Goal: Task Accomplishment & Management: Use online tool/utility

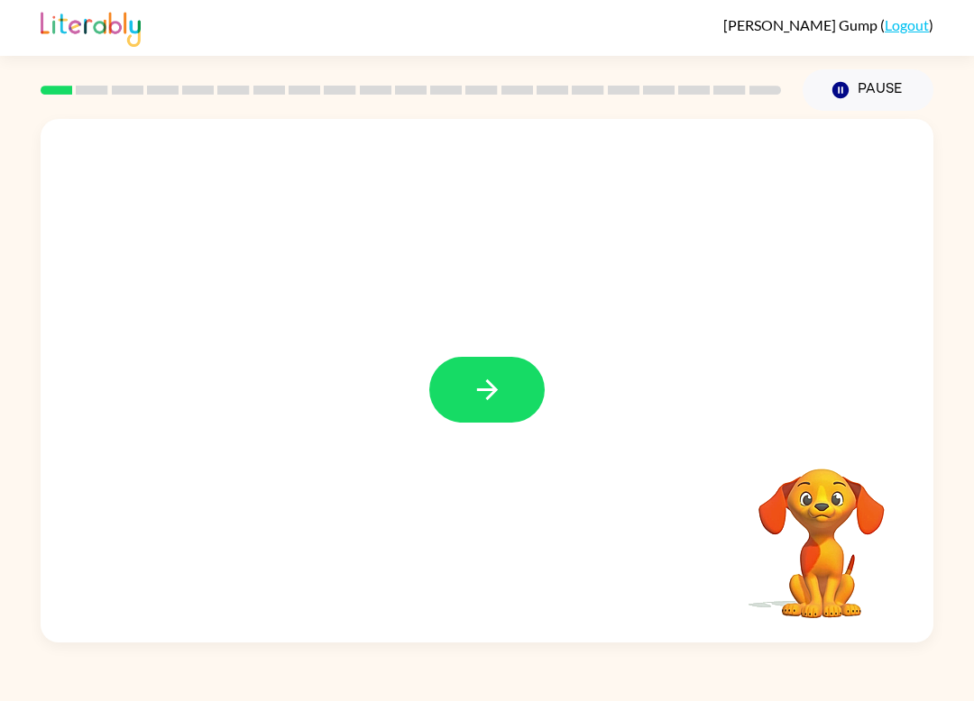
click at [474, 376] on icon "button" at bounding box center [488, 390] width 32 height 32
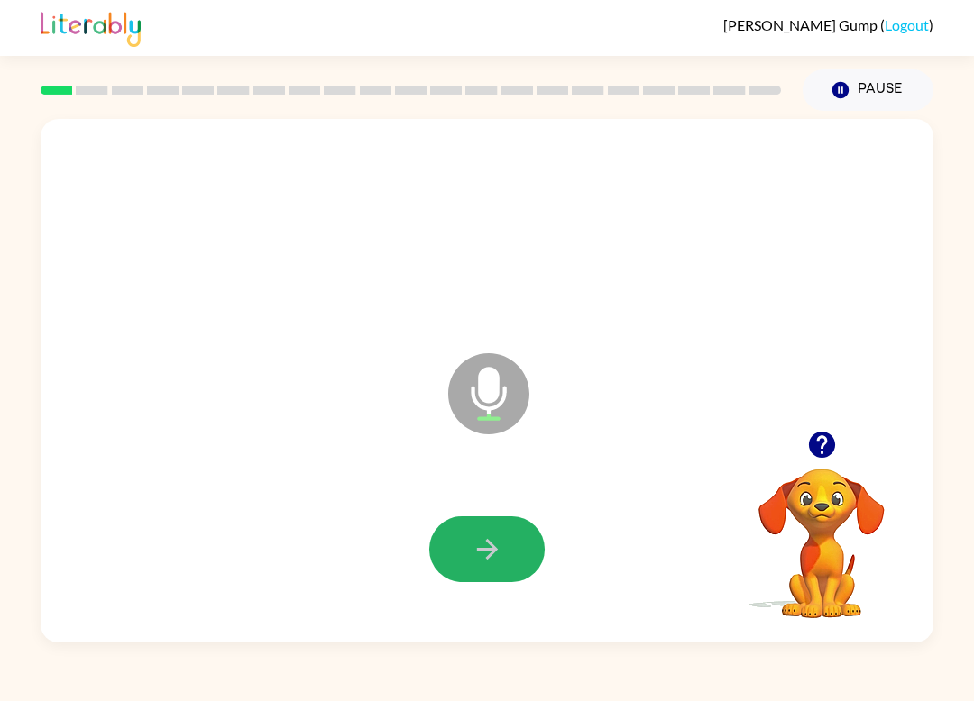
click at [461, 575] on button "button" at bounding box center [486, 550] width 115 height 66
click at [836, 460] on icon "button" at bounding box center [822, 445] width 32 height 32
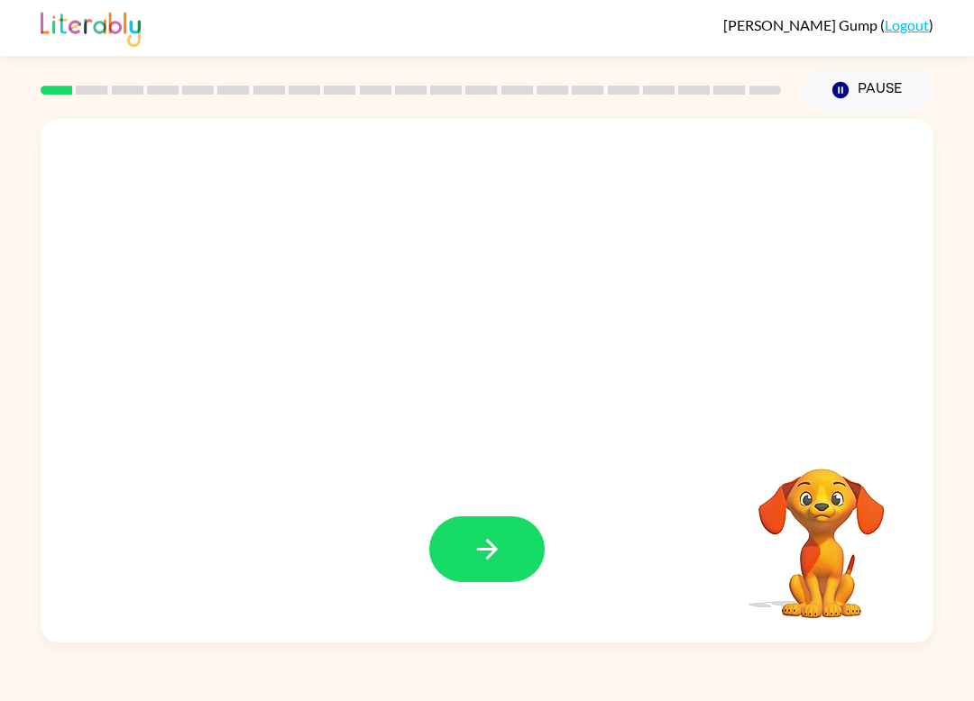
click at [505, 554] on button "button" at bounding box center [486, 550] width 115 height 66
click at [518, 561] on button "button" at bounding box center [486, 550] width 115 height 66
click at [518, 562] on button "button" at bounding box center [486, 550] width 115 height 66
click at [453, 543] on button "button" at bounding box center [486, 550] width 115 height 66
click at [472, 527] on button "button" at bounding box center [486, 550] width 115 height 66
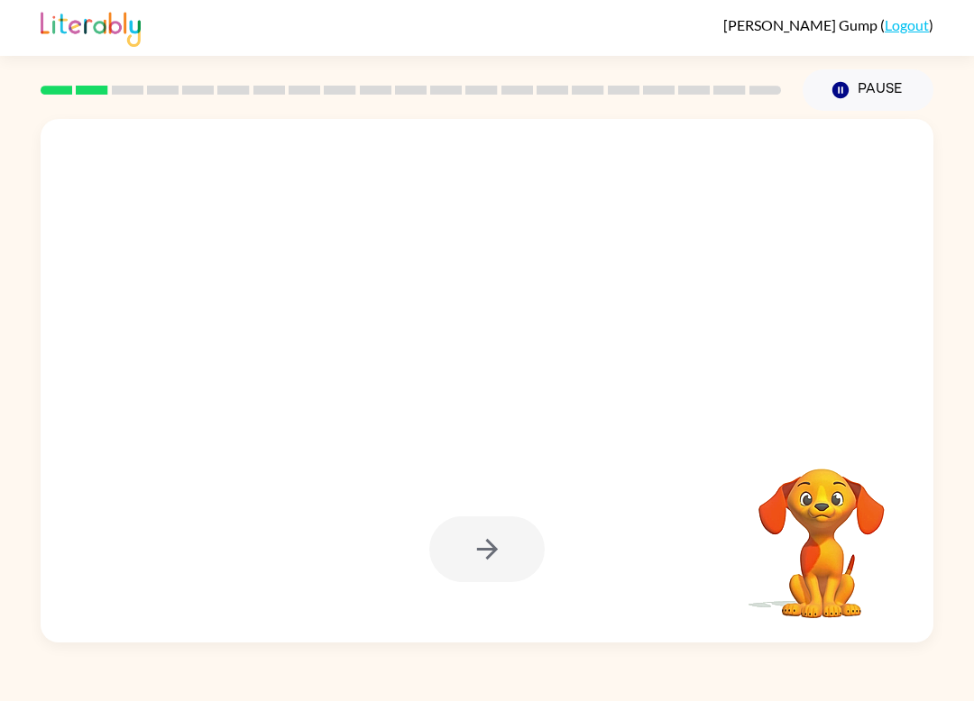
click at [505, 555] on div at bounding box center [486, 550] width 115 height 66
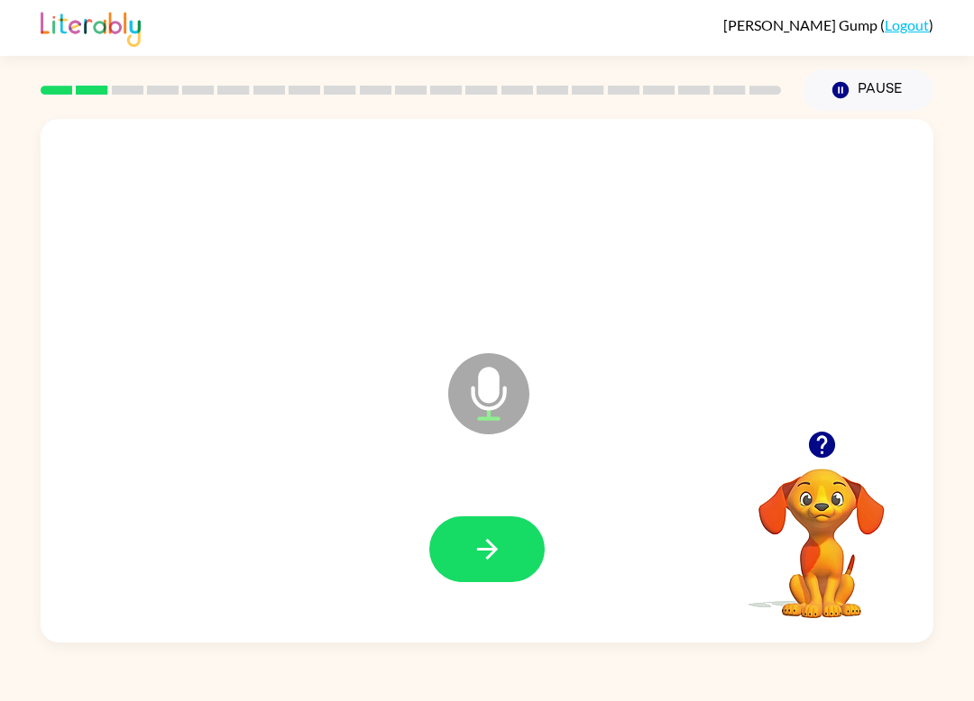
click at [51, 695] on div "Everly Gump ( Logout ) Pause Pause Microphone The Microphone is here when it is…" at bounding box center [487, 350] width 974 height 701
click at [481, 547] on icon "button" at bounding box center [488, 550] width 32 height 32
click at [498, 533] on button "button" at bounding box center [486, 550] width 115 height 66
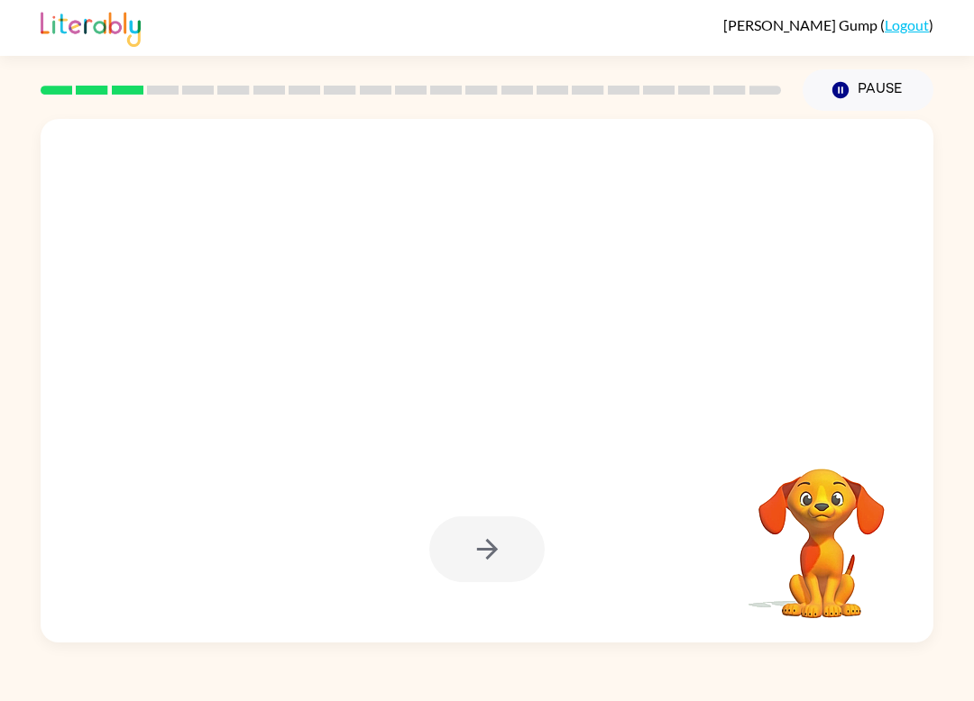
click at [485, 561] on div at bounding box center [486, 550] width 115 height 66
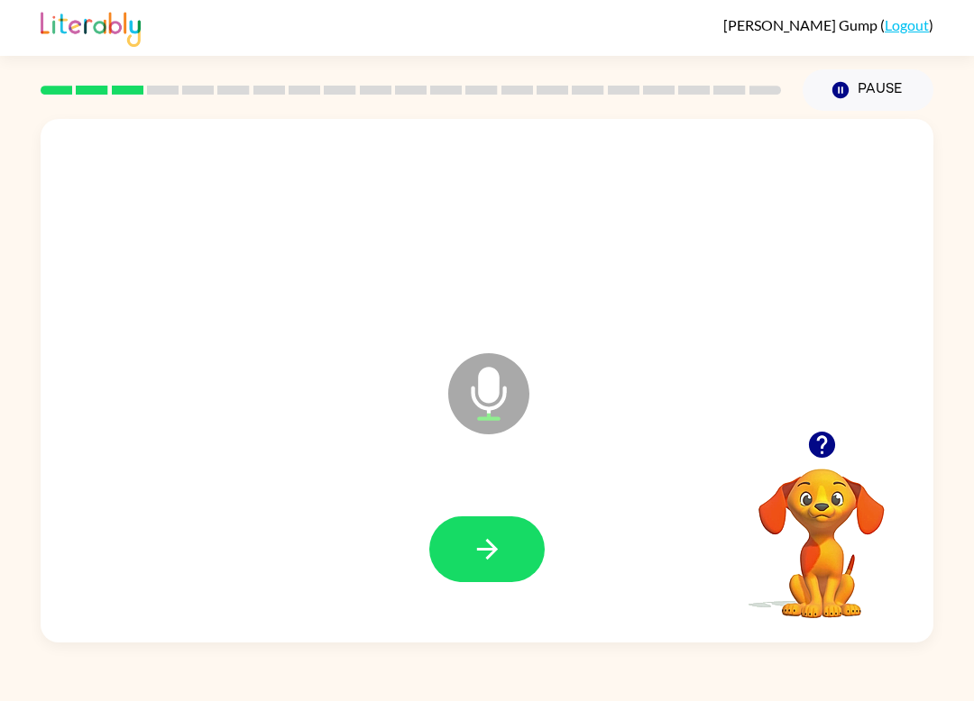
click at [502, 556] on icon "button" at bounding box center [488, 550] width 32 height 32
click at [830, 439] on icon "button" at bounding box center [821, 445] width 26 height 26
click at [522, 527] on button "button" at bounding box center [486, 550] width 115 height 66
click at [509, 562] on button "button" at bounding box center [486, 550] width 115 height 66
click at [508, 552] on button "button" at bounding box center [486, 550] width 115 height 66
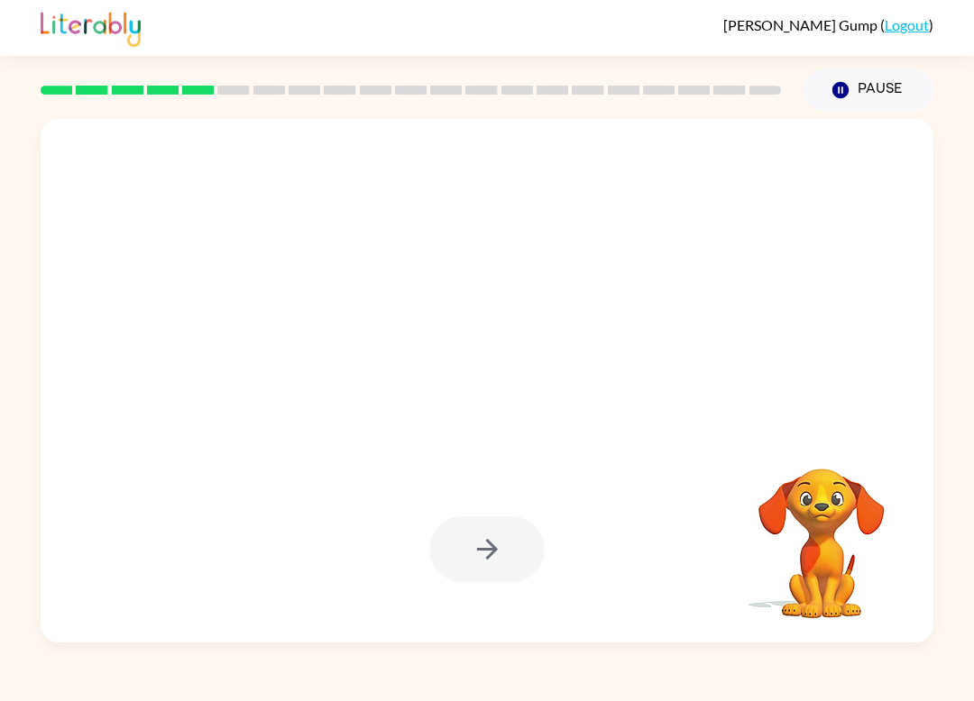
click at [503, 567] on div at bounding box center [486, 550] width 115 height 66
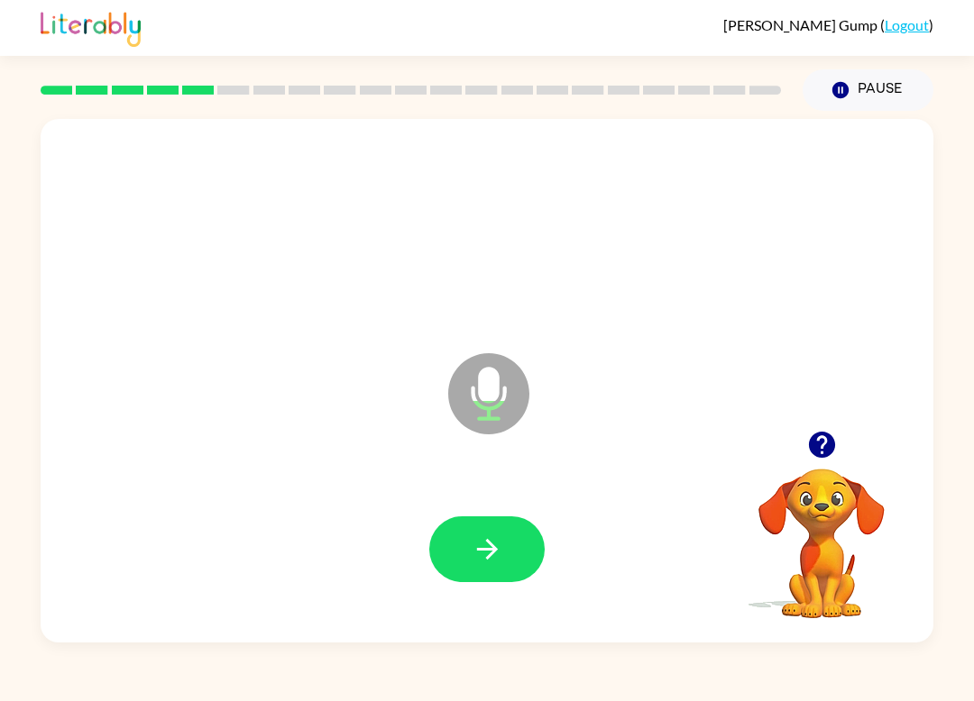
click at [485, 552] on icon "button" at bounding box center [488, 550] width 32 height 32
click at [418, 561] on div at bounding box center [487, 549] width 856 height 151
click at [417, 561] on div at bounding box center [487, 549] width 856 height 151
click at [472, 559] on icon "button" at bounding box center [488, 550] width 32 height 32
click at [478, 554] on icon "button" at bounding box center [488, 550] width 32 height 32
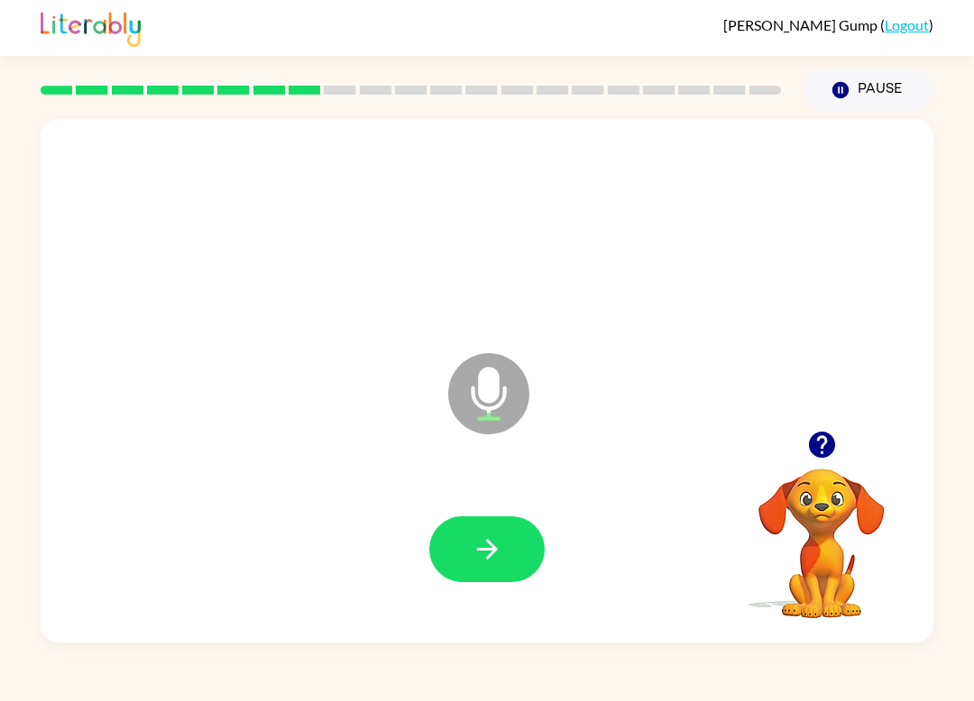
click at [508, 542] on button "button" at bounding box center [486, 550] width 115 height 66
click at [512, 550] on button "button" at bounding box center [486, 550] width 115 height 66
click at [507, 540] on button "button" at bounding box center [486, 550] width 115 height 66
click at [535, 546] on button "button" at bounding box center [486, 550] width 115 height 66
click at [505, 555] on button "button" at bounding box center [486, 550] width 115 height 66
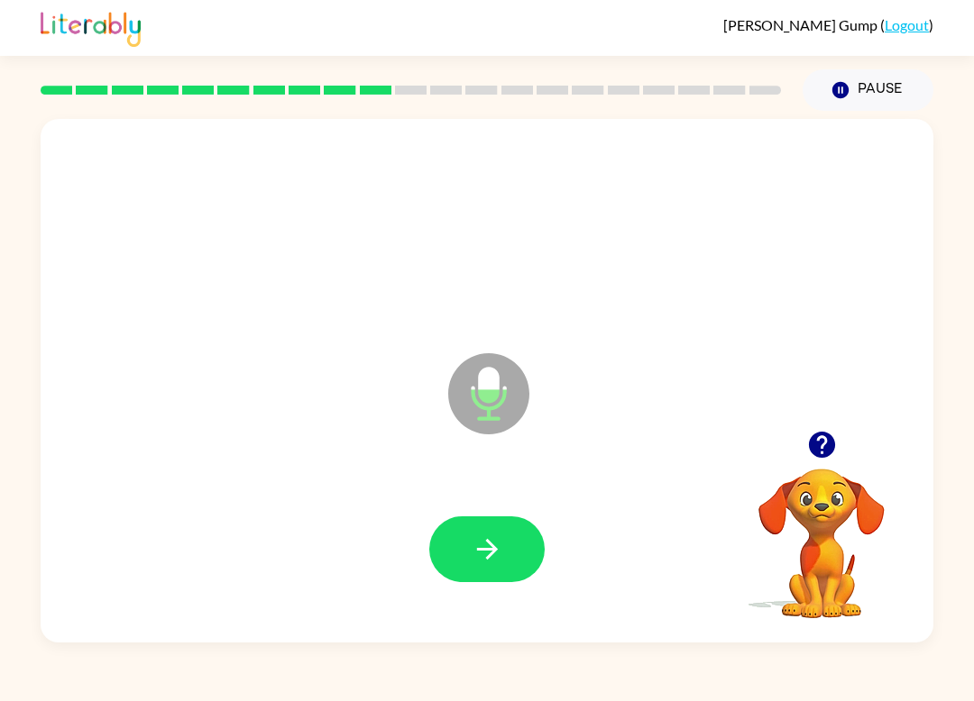
click at [527, 560] on button "button" at bounding box center [486, 550] width 115 height 66
click at [498, 565] on icon "button" at bounding box center [488, 550] width 32 height 32
click at [524, 555] on button "button" at bounding box center [486, 550] width 115 height 66
click at [472, 553] on icon "button" at bounding box center [488, 550] width 32 height 32
click at [500, 554] on icon "button" at bounding box center [488, 550] width 32 height 32
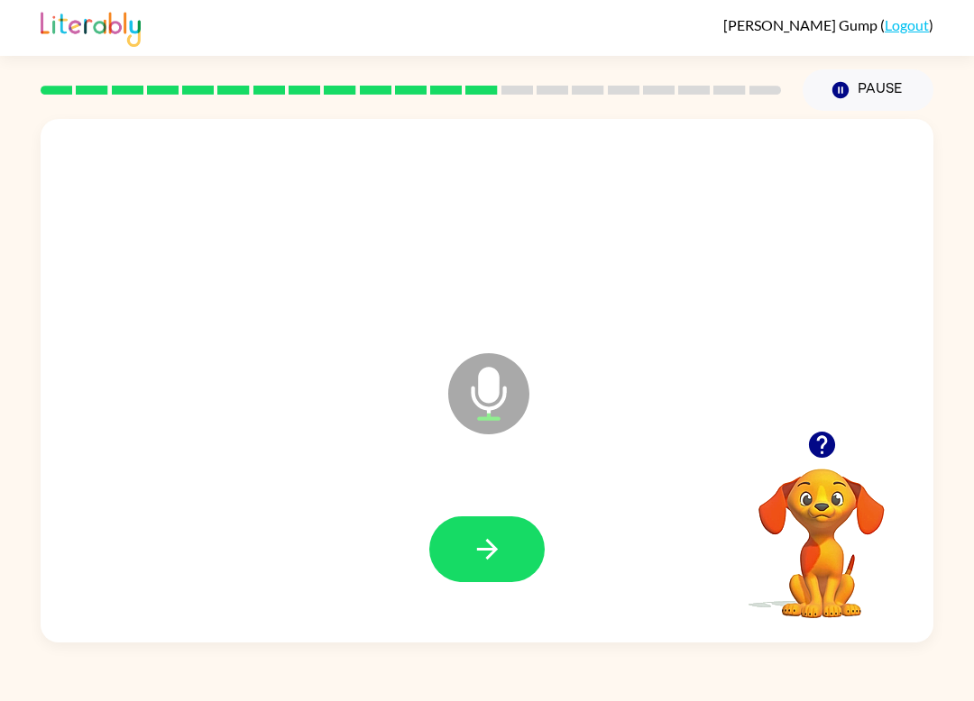
click at [481, 558] on icon "button" at bounding box center [488, 550] width 32 height 32
click at [481, 558] on div at bounding box center [487, 549] width 856 height 151
click at [480, 532] on button "button" at bounding box center [486, 550] width 115 height 66
click at [506, 499] on div at bounding box center [487, 549] width 856 height 151
click at [499, 525] on button "button" at bounding box center [486, 550] width 115 height 66
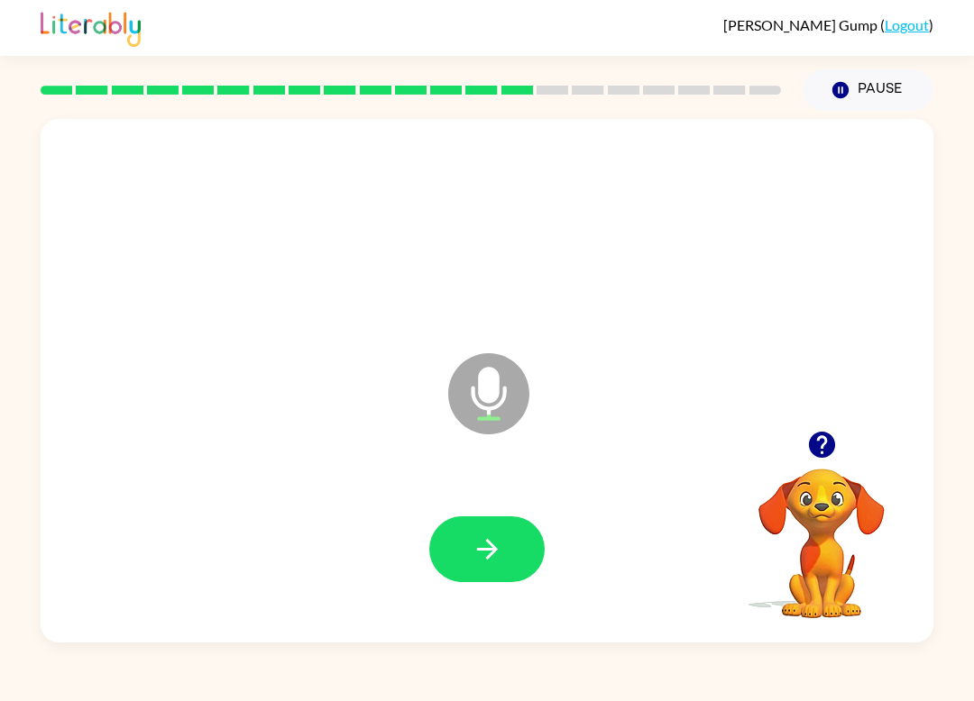
click at [508, 555] on button "button" at bounding box center [486, 550] width 115 height 66
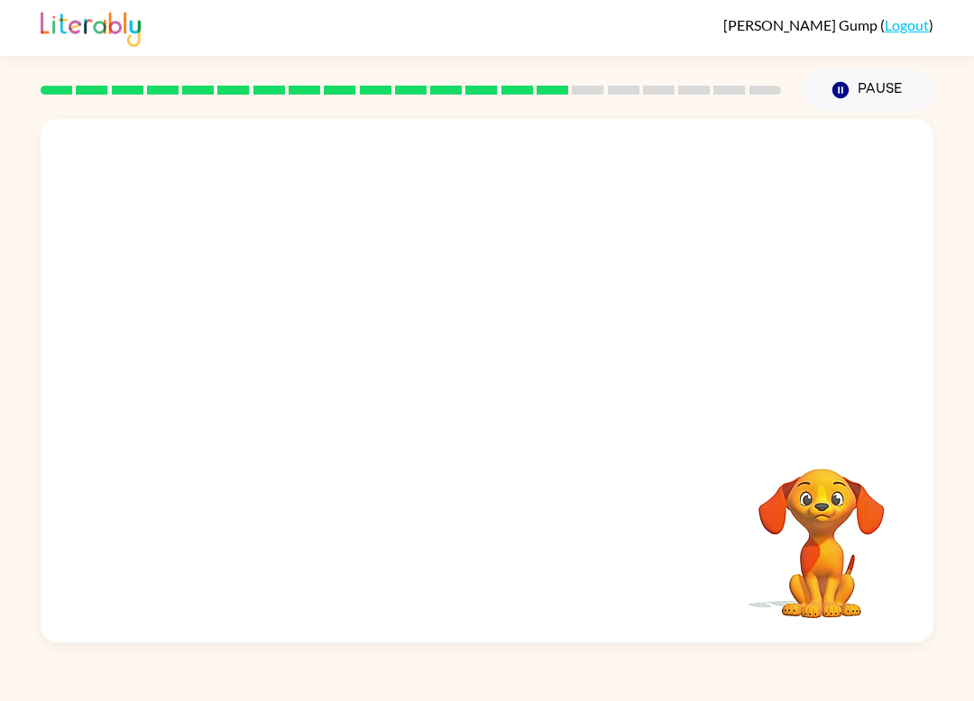
click at [849, 506] on video "Your browser must support playing .mp4 files to use Literably. Please try using…" at bounding box center [821, 531] width 180 height 180
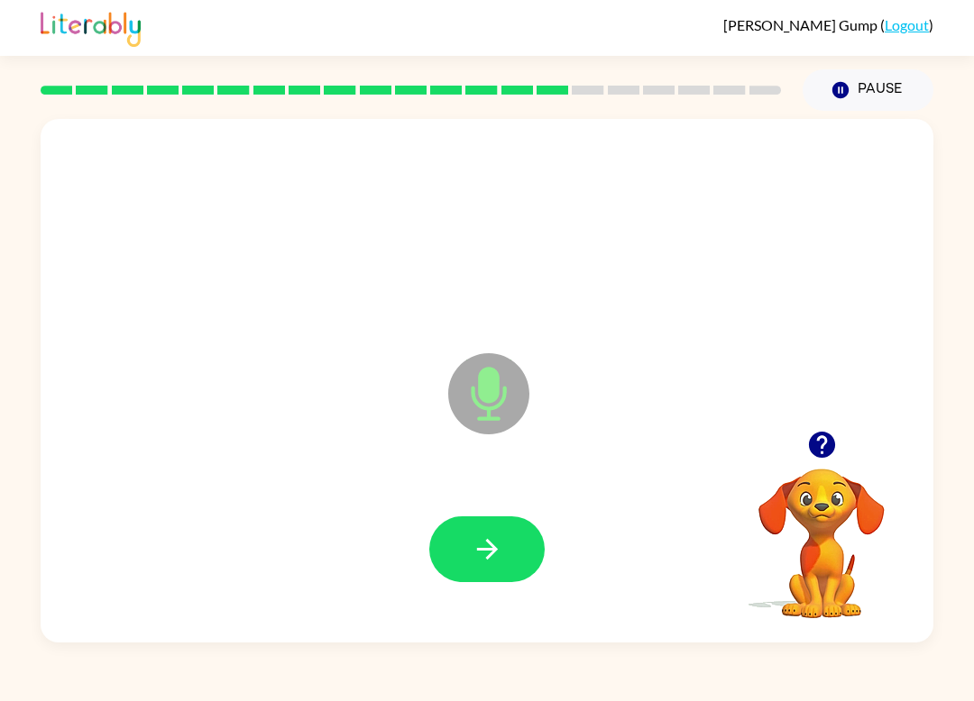
click at [453, 487] on div at bounding box center [487, 549] width 856 height 151
click at [471, 527] on button "button" at bounding box center [486, 550] width 115 height 66
click at [479, 528] on button "button" at bounding box center [486, 550] width 115 height 66
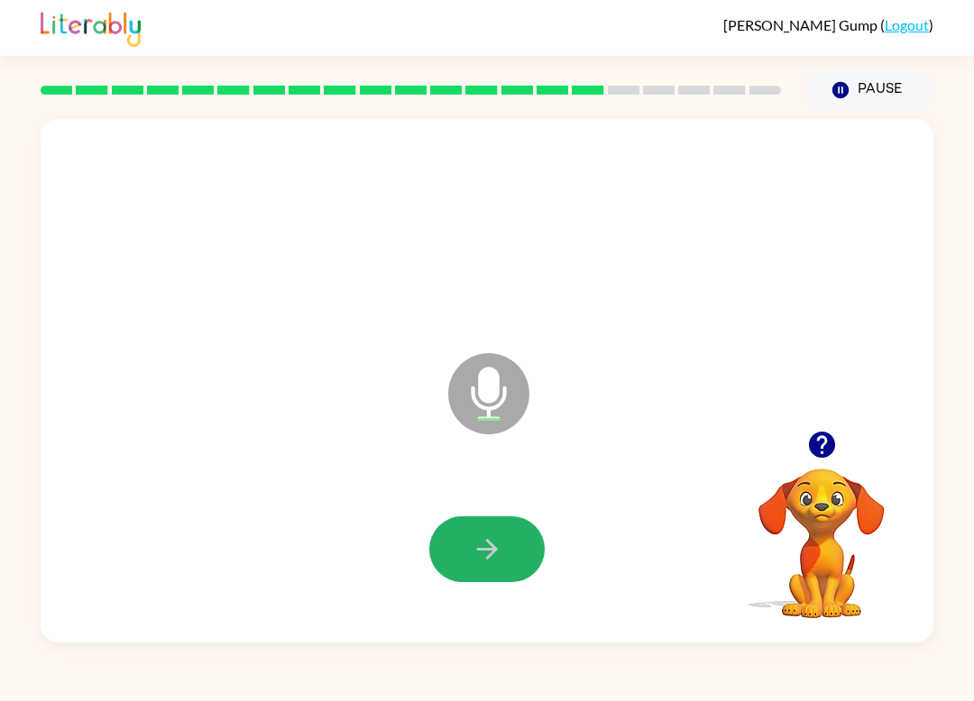
click at [482, 545] on icon "button" at bounding box center [488, 550] width 32 height 32
click at [414, 532] on div at bounding box center [487, 549] width 856 height 151
click at [452, 541] on button "button" at bounding box center [486, 550] width 115 height 66
click at [494, 540] on icon "button" at bounding box center [488, 550] width 32 height 32
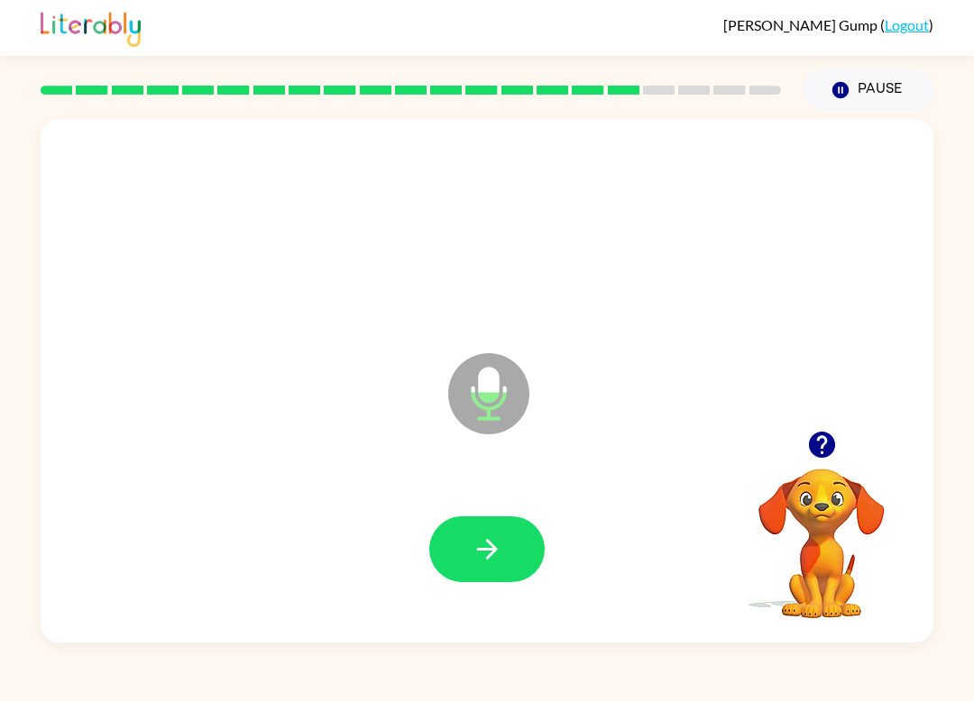
click at [526, 548] on button "button" at bounding box center [486, 550] width 115 height 66
click at [506, 553] on button "button" at bounding box center [486, 550] width 115 height 66
click at [504, 597] on div at bounding box center [487, 549] width 856 height 151
click at [503, 596] on div at bounding box center [487, 549] width 856 height 151
click at [494, 508] on div at bounding box center [487, 549] width 856 height 151
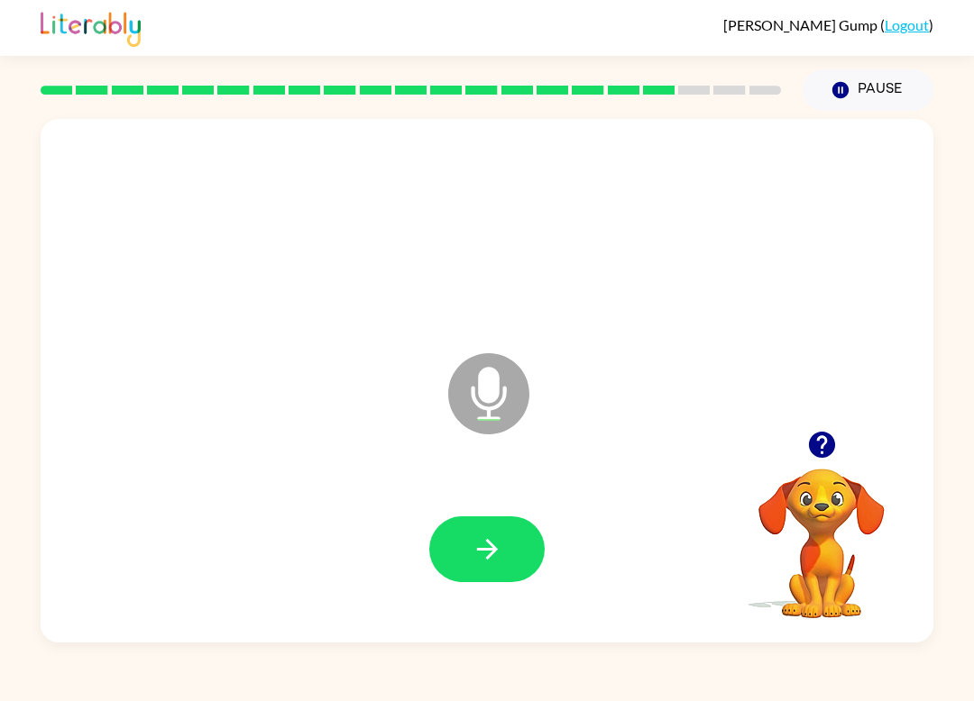
click at [500, 567] on button "button" at bounding box center [486, 550] width 115 height 66
click at [486, 531] on button "button" at bounding box center [486, 550] width 115 height 66
click at [519, 532] on button "button" at bounding box center [486, 550] width 115 height 66
click at [524, 555] on button "button" at bounding box center [486, 550] width 115 height 66
click at [525, 547] on button "button" at bounding box center [486, 550] width 115 height 66
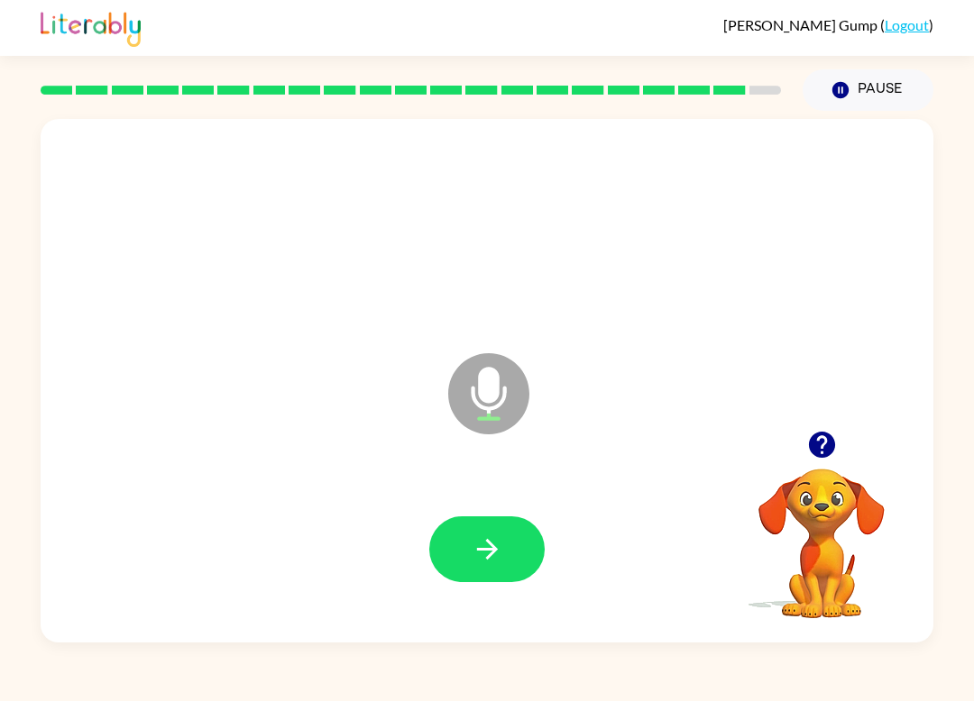
click at [508, 552] on button "button" at bounding box center [486, 550] width 115 height 66
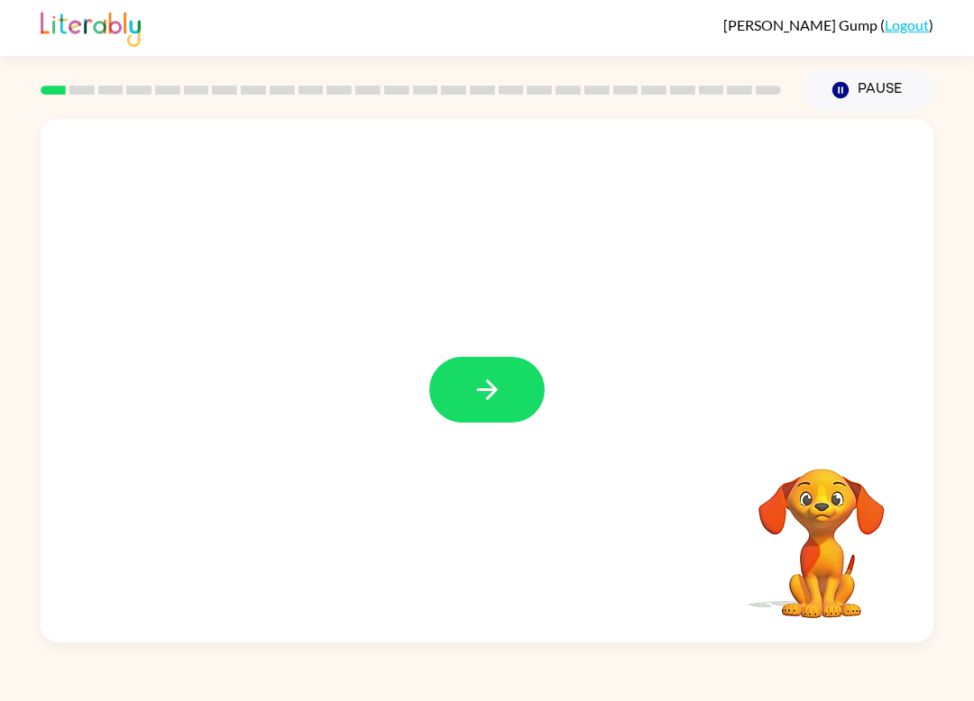
click at [465, 411] on button "button" at bounding box center [486, 390] width 115 height 66
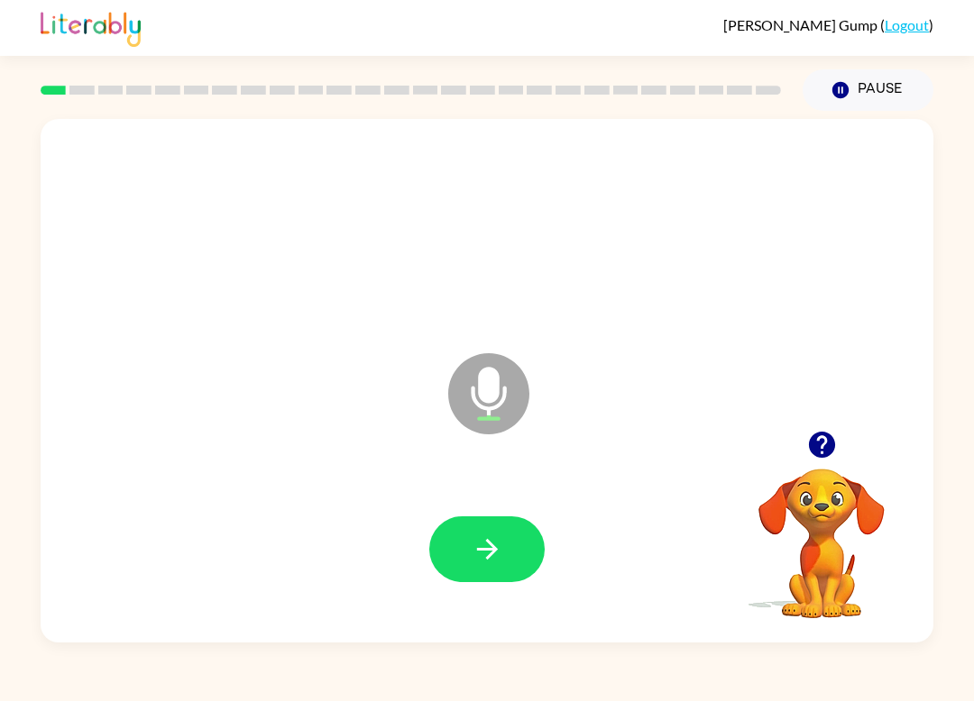
click at [472, 541] on icon "button" at bounding box center [488, 550] width 32 height 32
click at [502, 558] on icon "button" at bounding box center [488, 550] width 32 height 32
click at [503, 540] on button "button" at bounding box center [486, 550] width 115 height 66
click at [446, 551] on button "button" at bounding box center [486, 550] width 115 height 66
click at [468, 539] on button "button" at bounding box center [486, 550] width 115 height 66
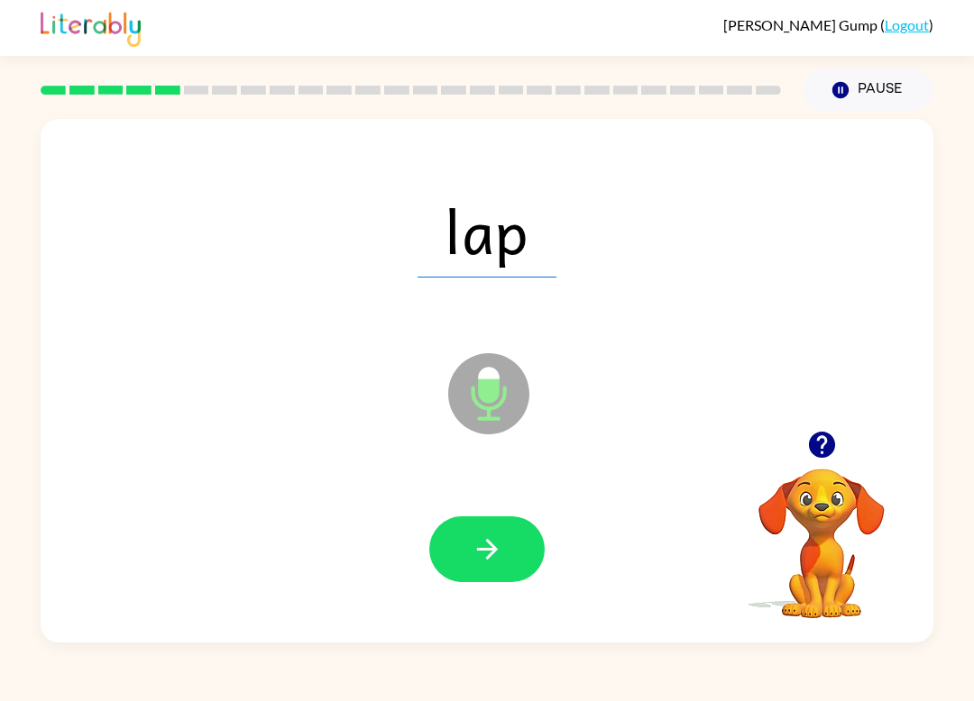
click at [489, 573] on button "button" at bounding box center [486, 550] width 115 height 66
click at [447, 508] on div at bounding box center [487, 549] width 856 height 151
click at [487, 520] on button "button" at bounding box center [486, 550] width 115 height 66
click at [467, 527] on button "button" at bounding box center [486, 550] width 115 height 66
click at [519, 552] on button "button" at bounding box center [486, 550] width 115 height 66
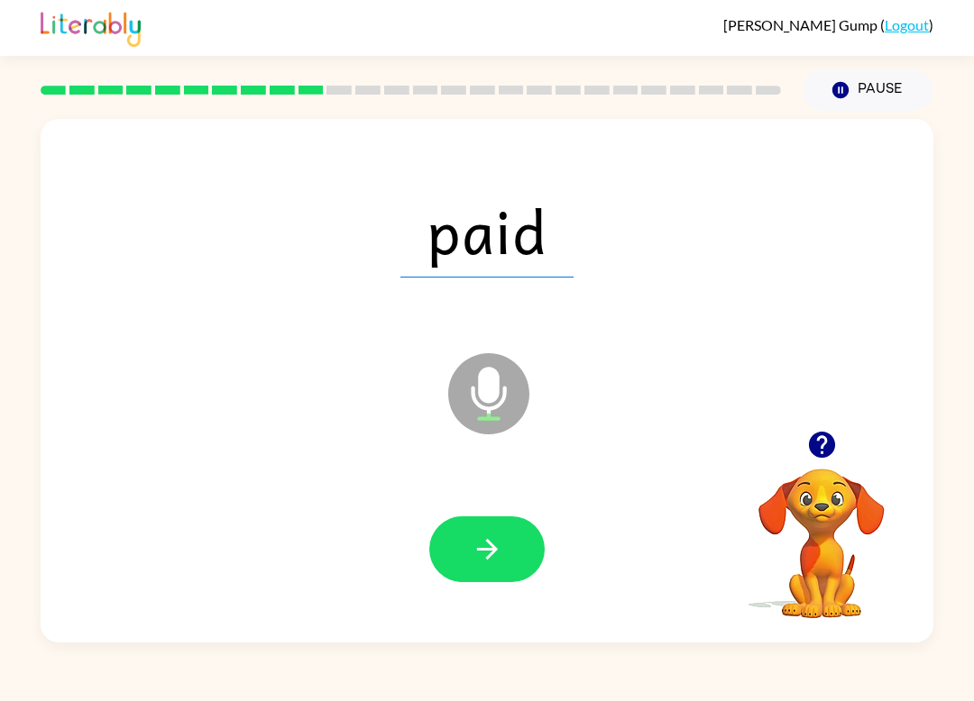
click at [478, 561] on icon "button" at bounding box center [488, 550] width 32 height 32
click at [449, 579] on button "button" at bounding box center [486, 550] width 115 height 66
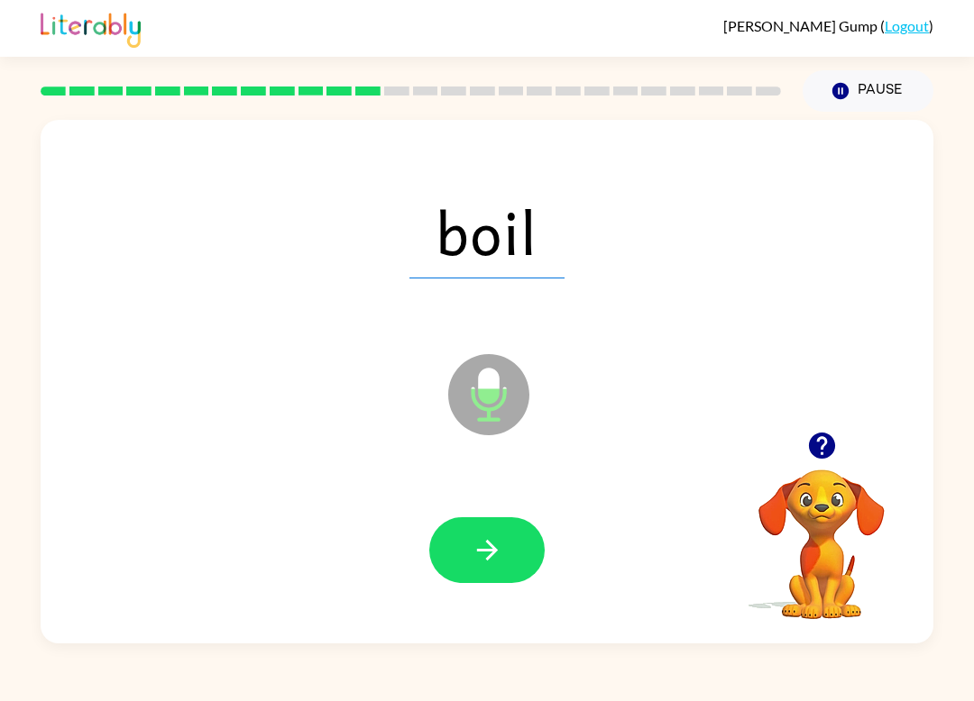
click at [492, 566] on button "button" at bounding box center [486, 550] width 115 height 66
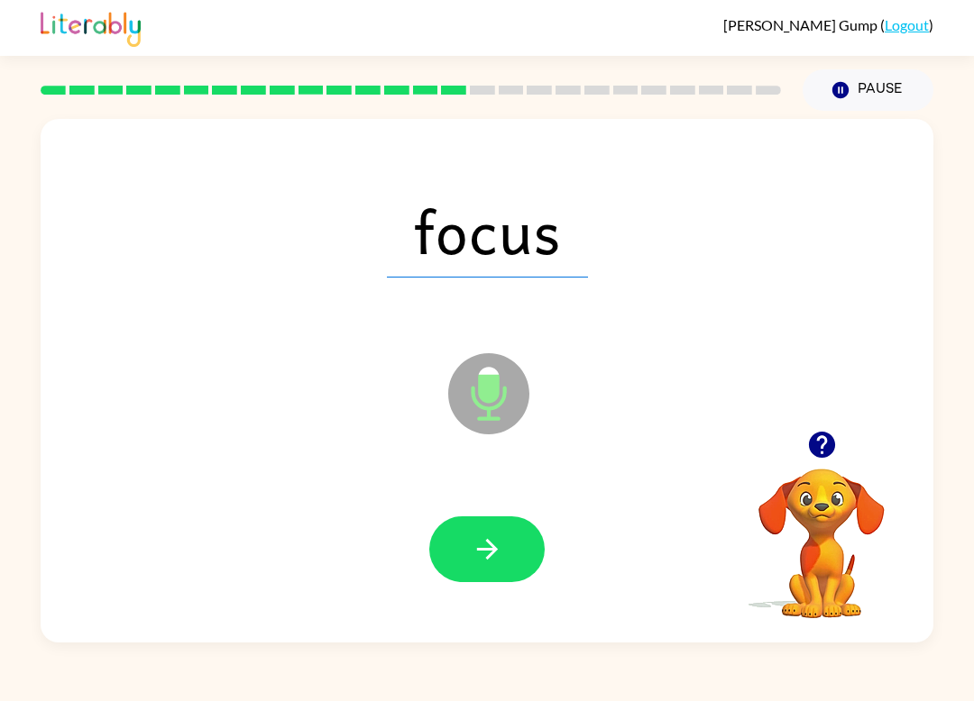
click at [492, 543] on icon "button" at bounding box center [488, 550] width 32 height 32
click at [478, 536] on icon "button" at bounding box center [488, 550] width 32 height 32
click at [505, 561] on button "button" at bounding box center [486, 550] width 115 height 66
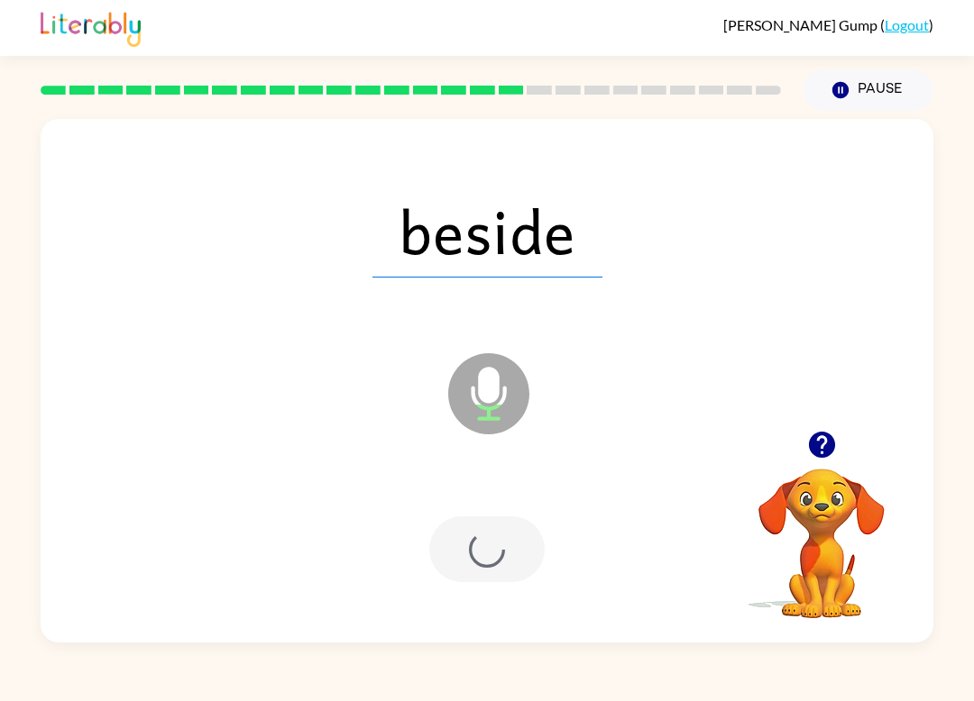
click at [505, 560] on div at bounding box center [486, 550] width 115 height 66
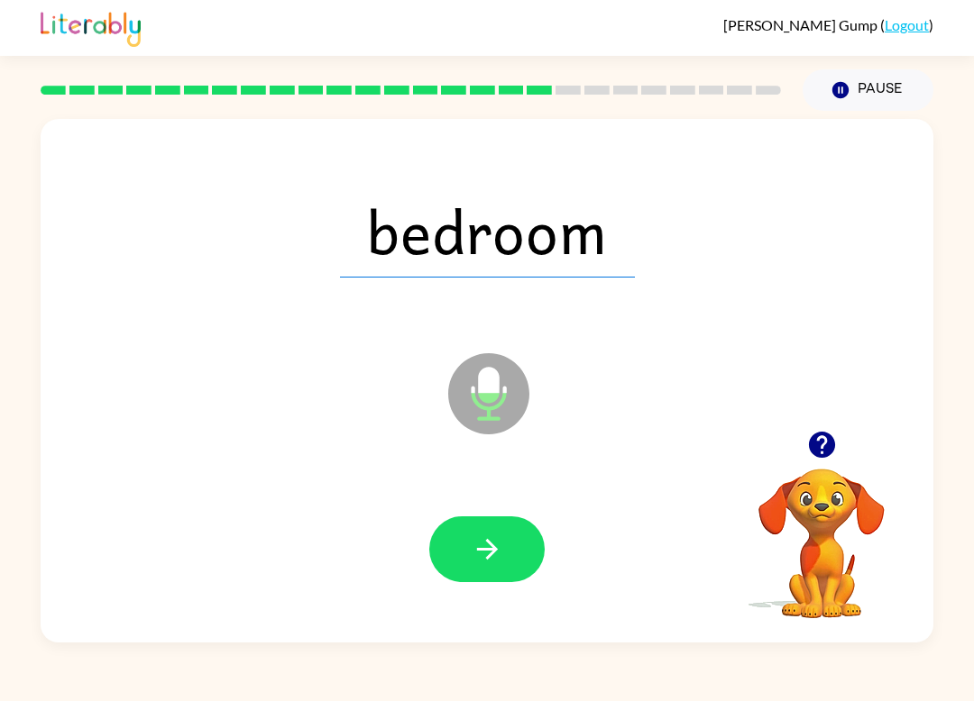
click at [492, 560] on icon "button" at bounding box center [488, 550] width 32 height 32
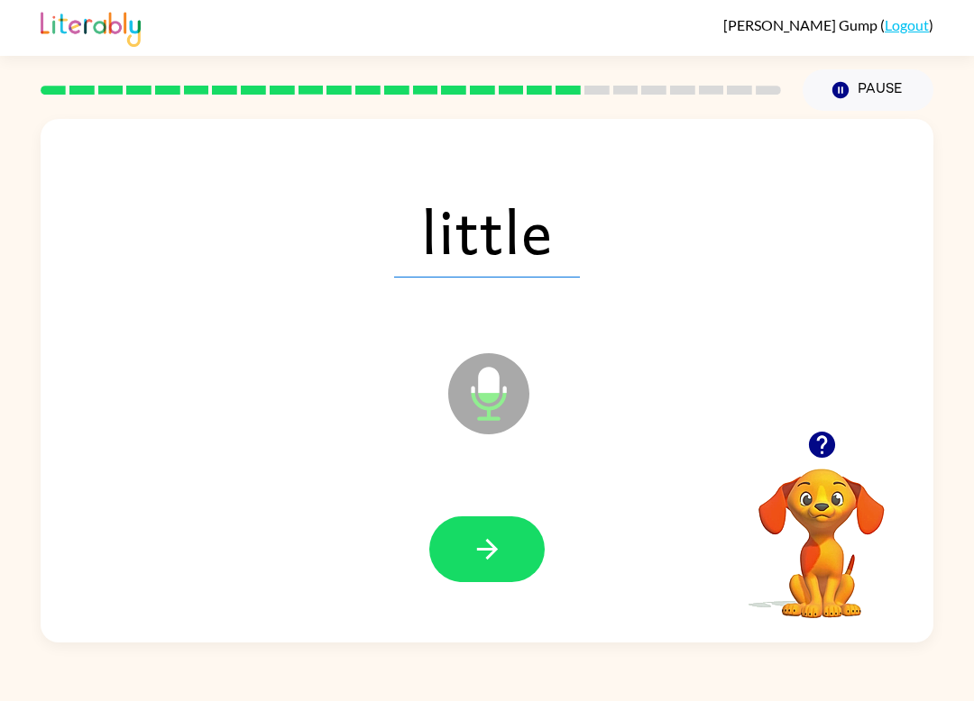
click at [479, 573] on button "button" at bounding box center [486, 550] width 115 height 66
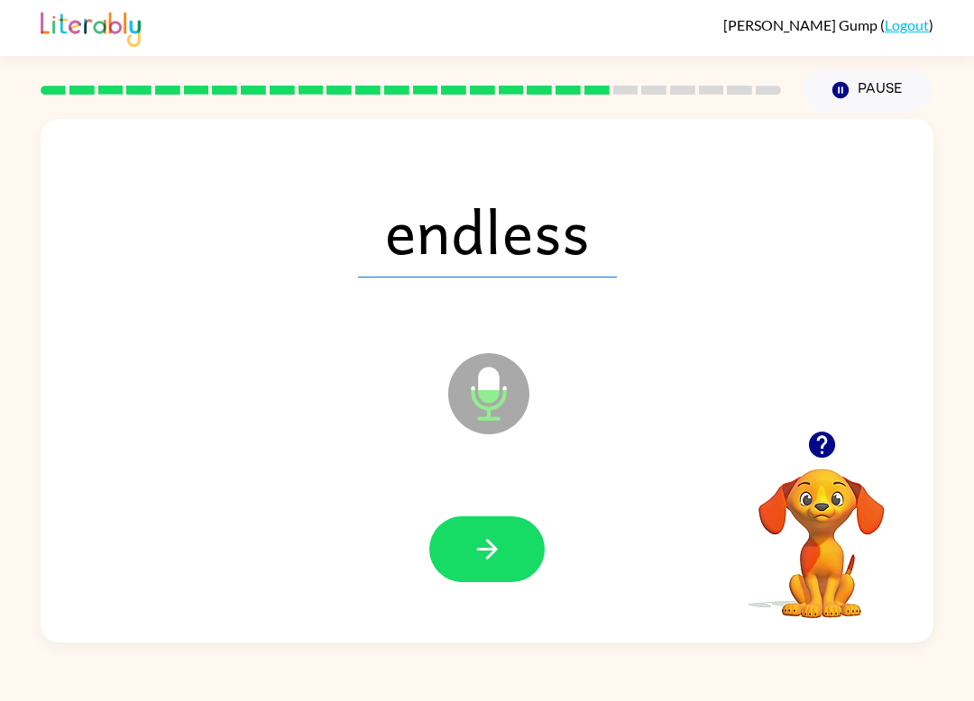
click at [515, 554] on button "button" at bounding box center [486, 550] width 115 height 66
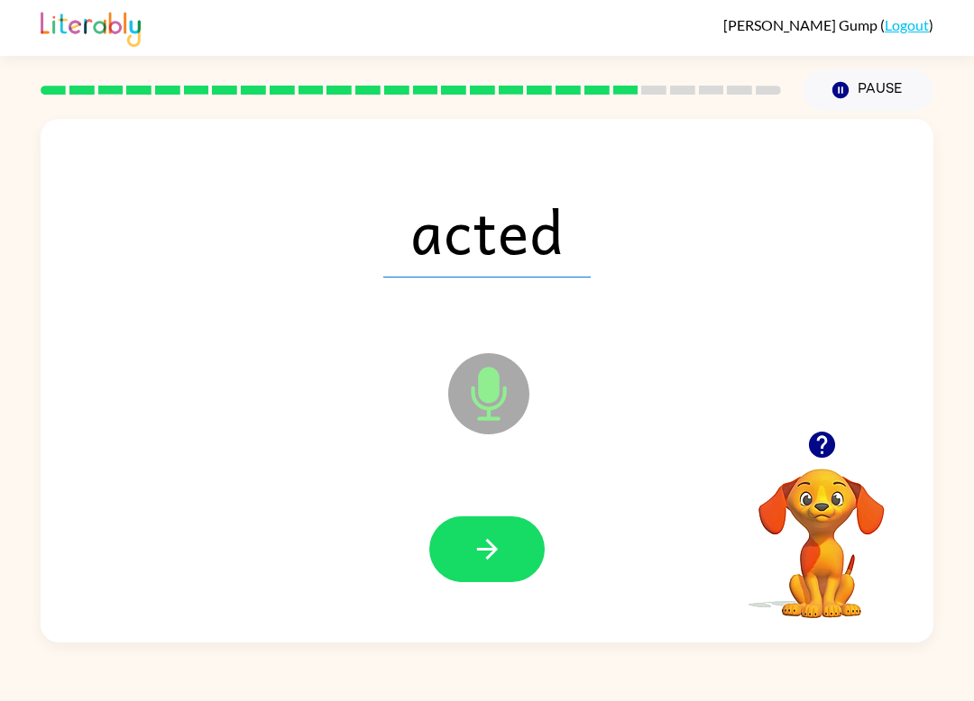
click at [495, 554] on icon "button" at bounding box center [488, 550] width 32 height 32
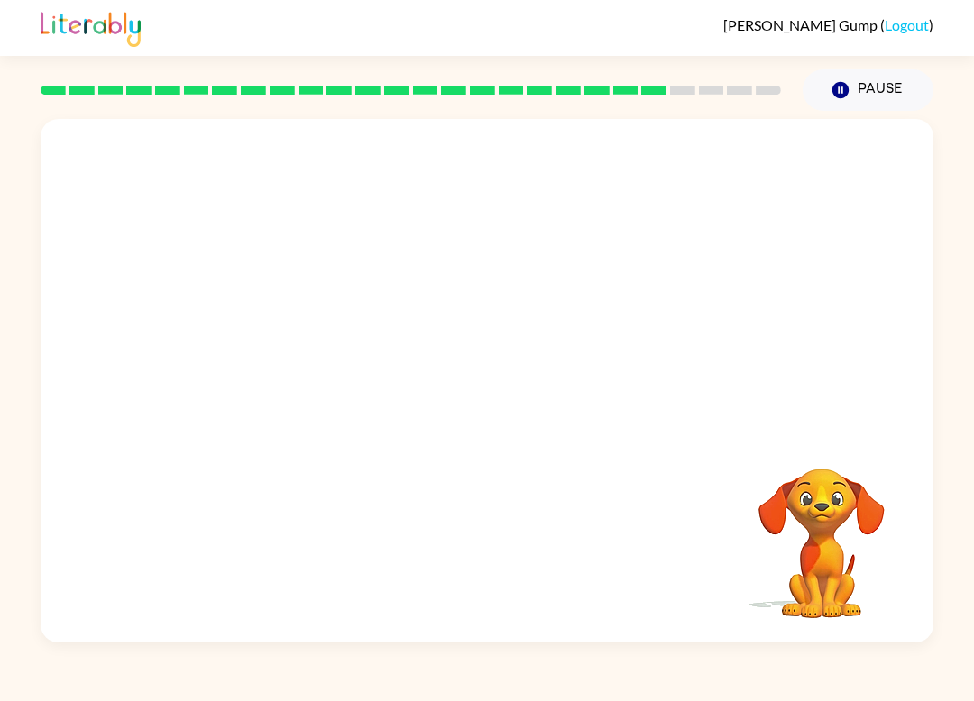
click at [848, 453] on video "Your browser must support playing .mp4 files to use Literably. Please try using…" at bounding box center [821, 531] width 180 height 180
click at [822, 461] on video "Your browser must support playing .mp4 files to use Literably. Please try using…" at bounding box center [821, 531] width 180 height 180
click at [829, 507] on video "Your browser must support playing .mp4 files to use Literably. Please try using…" at bounding box center [821, 531] width 180 height 180
click at [877, 78] on button "Pause Pause" at bounding box center [867, 89] width 131 height 41
click at [887, 94] on button "Pause Pause" at bounding box center [867, 89] width 131 height 41
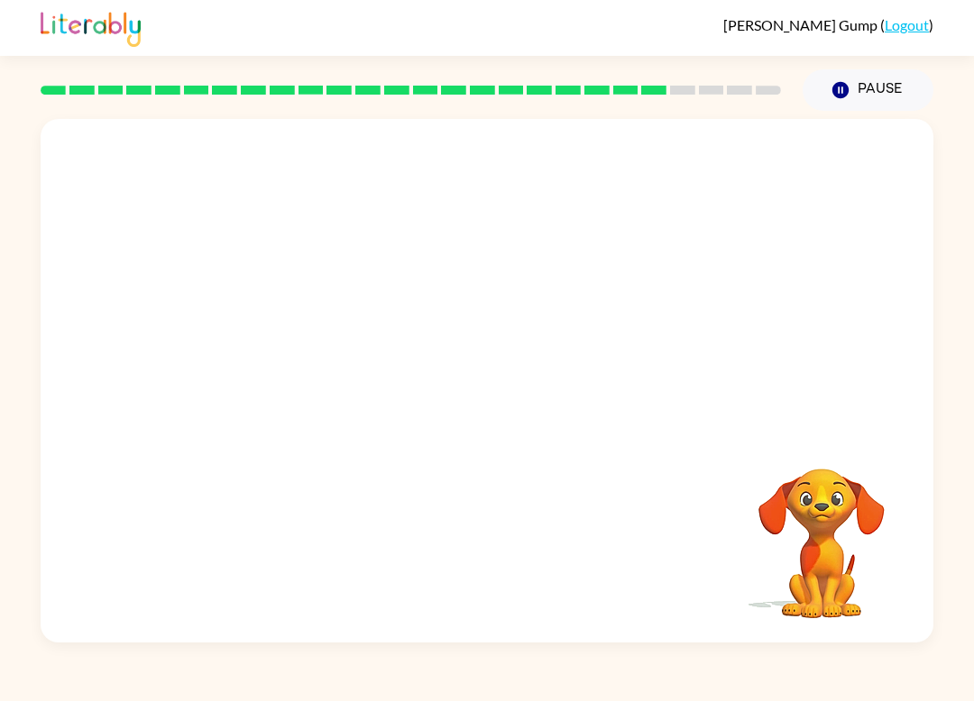
click at [880, 93] on button "Pause Pause" at bounding box center [867, 89] width 131 height 41
click at [870, 91] on button "Pause Pause" at bounding box center [867, 89] width 131 height 41
click at [893, 88] on button "Pause Pause" at bounding box center [867, 89] width 131 height 41
click at [866, 88] on button "Pause Pause" at bounding box center [867, 89] width 131 height 41
click at [917, 28] on link "Logout" at bounding box center [906, 24] width 44 height 17
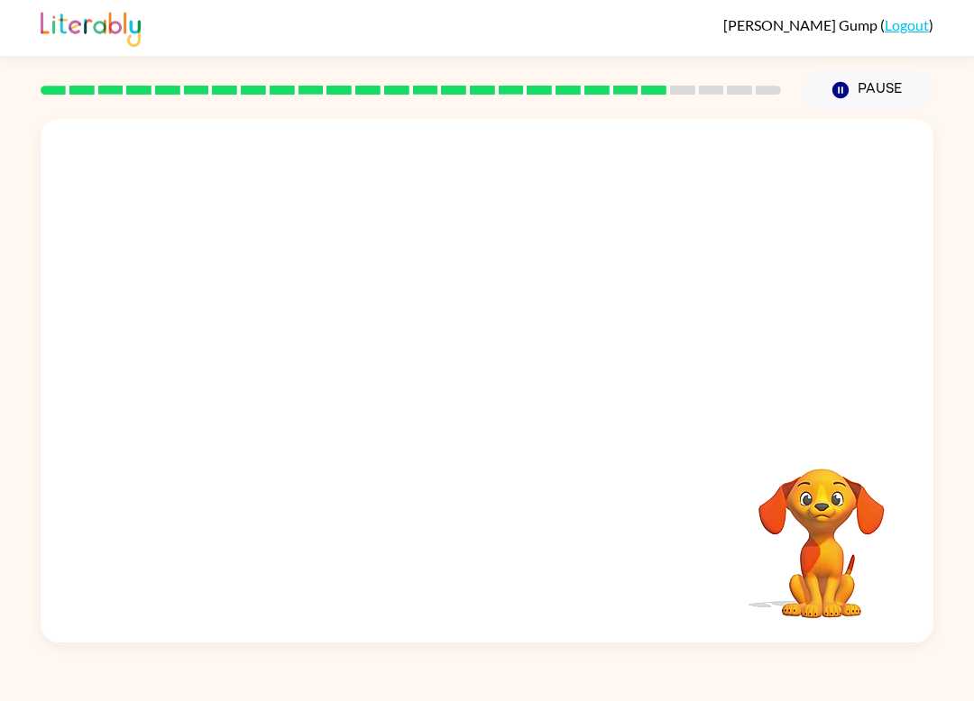
click at [918, 31] on link "Logout" at bounding box center [906, 24] width 44 height 17
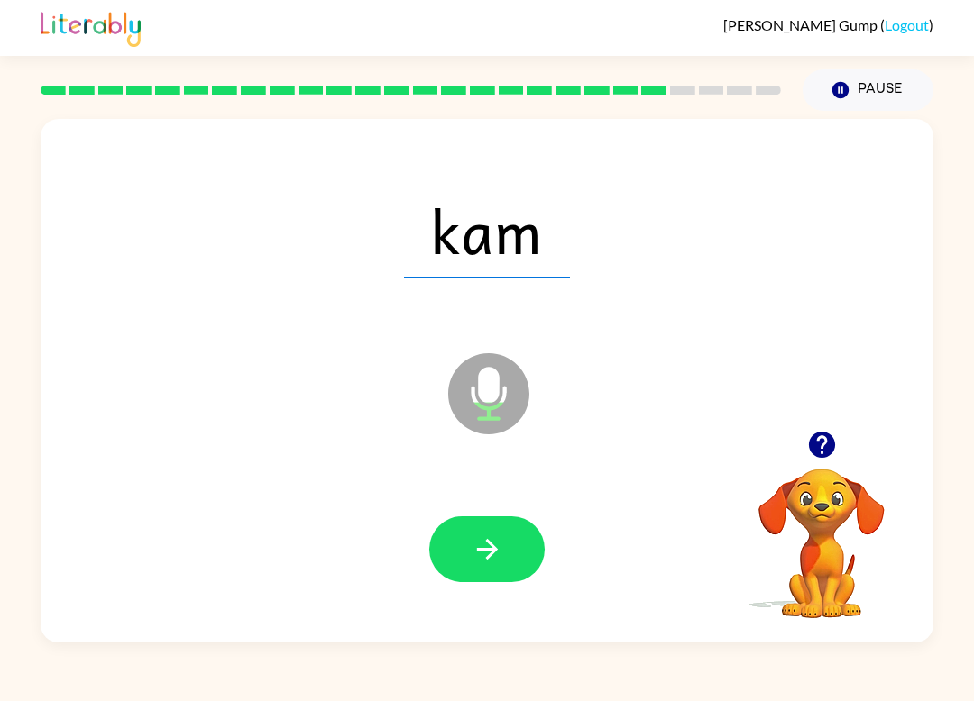
click at [527, 536] on button "button" at bounding box center [486, 550] width 115 height 66
click at [459, 528] on button "button" at bounding box center [486, 550] width 115 height 66
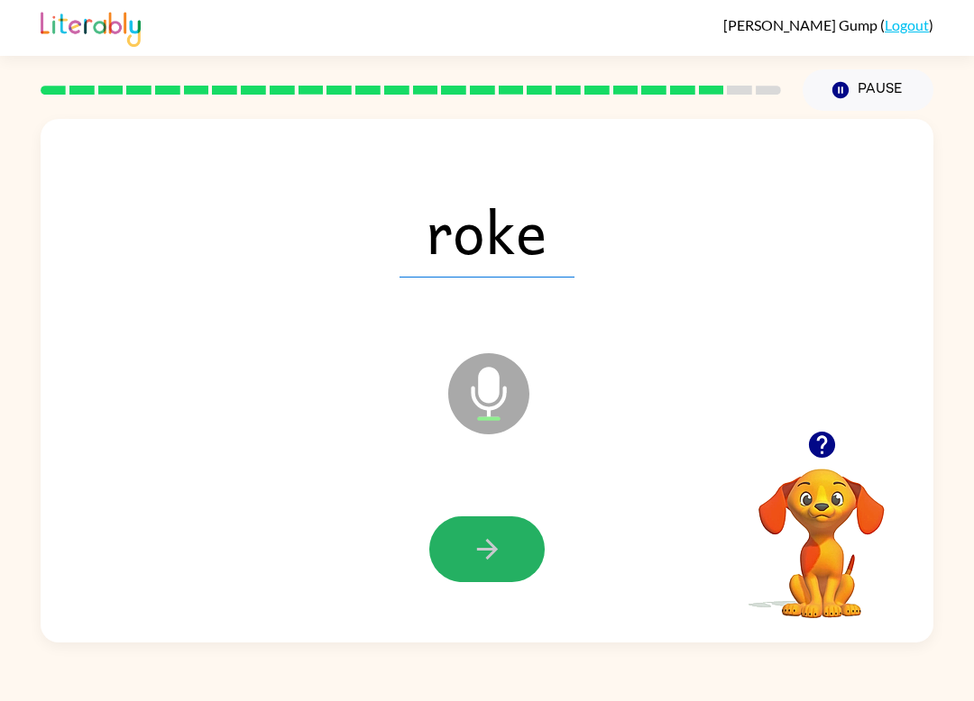
click at [508, 565] on button "button" at bounding box center [486, 550] width 115 height 66
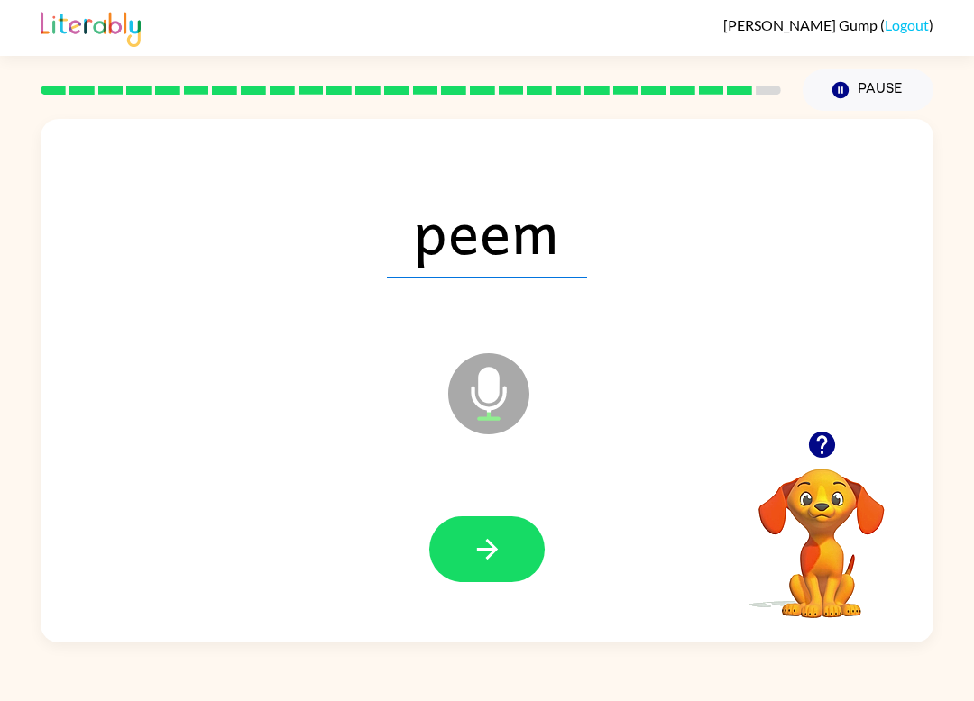
click at [503, 528] on button "button" at bounding box center [486, 550] width 115 height 66
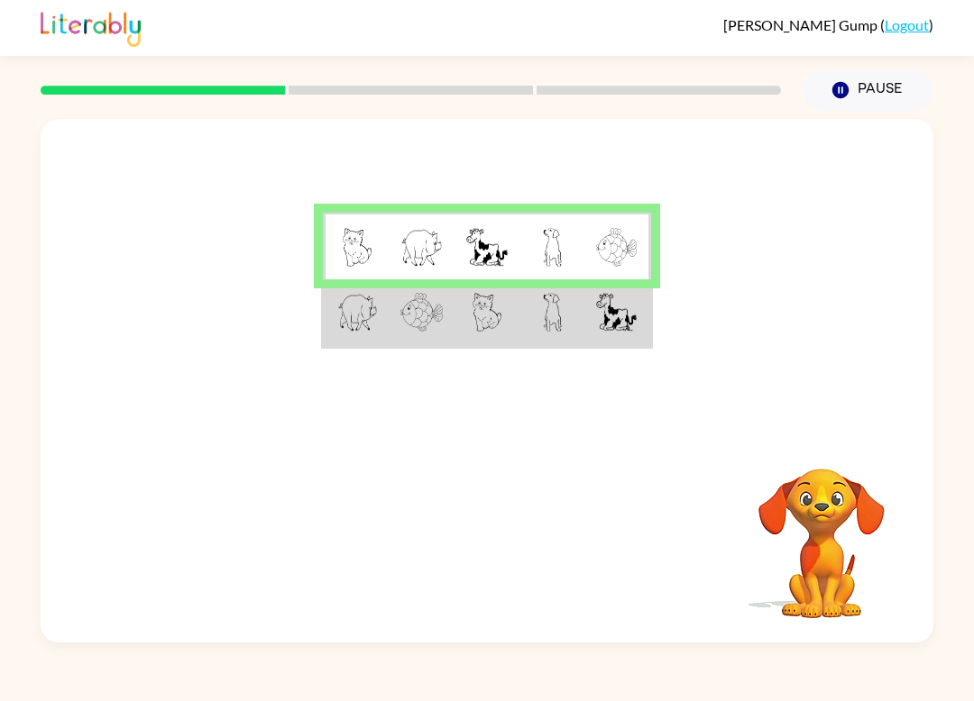
click at [649, 317] on td at bounding box center [618, 313] width 66 height 68
click at [600, 319] on img at bounding box center [616, 312] width 41 height 39
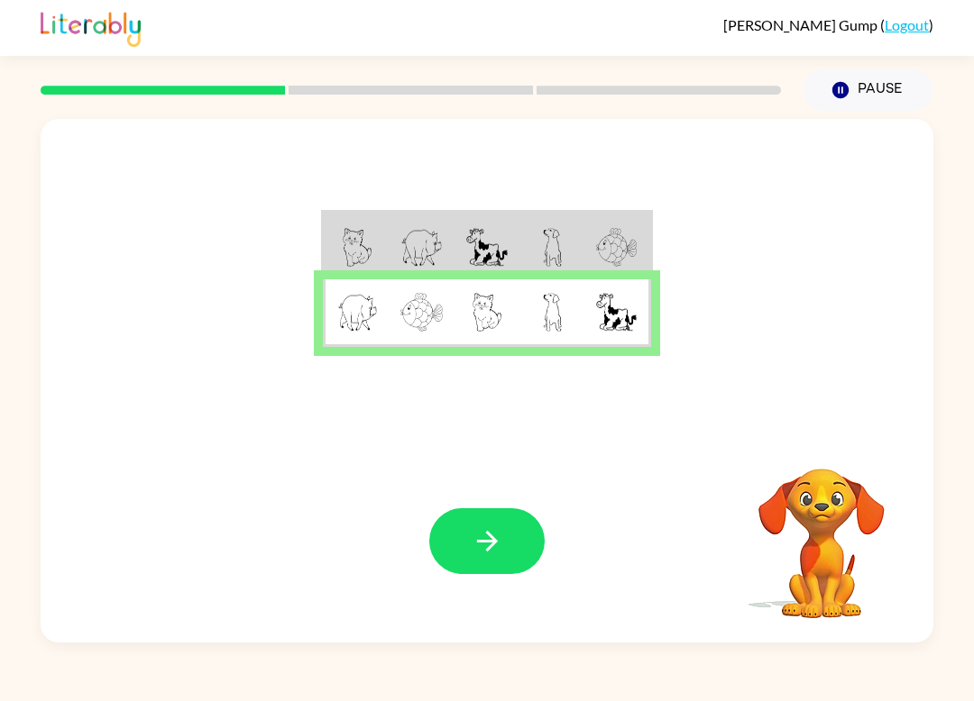
click at [509, 542] on button "button" at bounding box center [486, 541] width 115 height 66
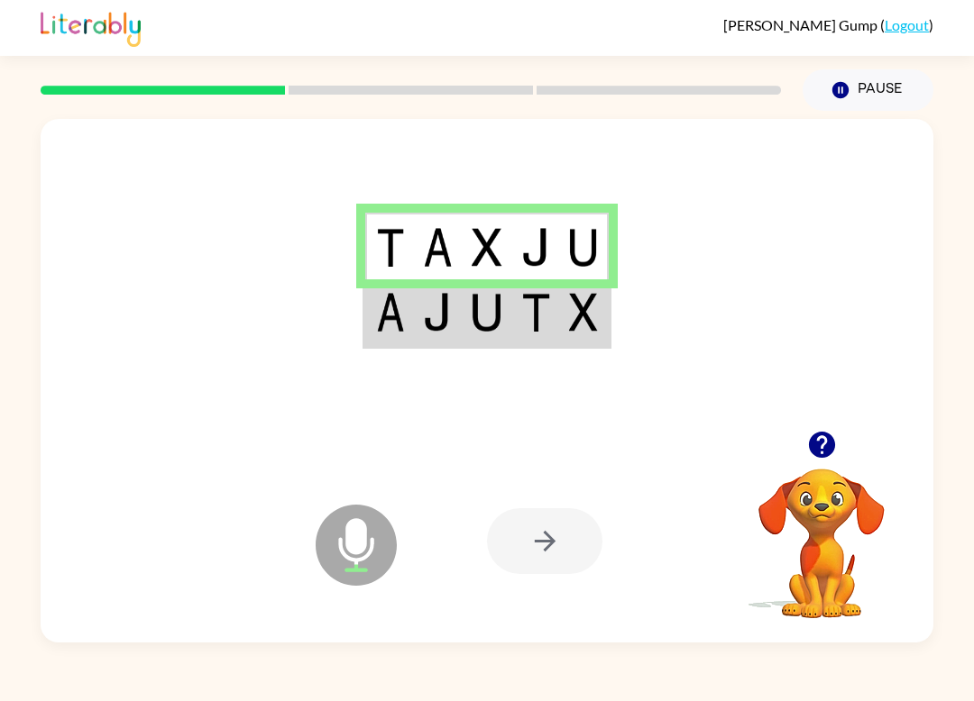
click at [562, 318] on td at bounding box center [584, 313] width 49 height 68
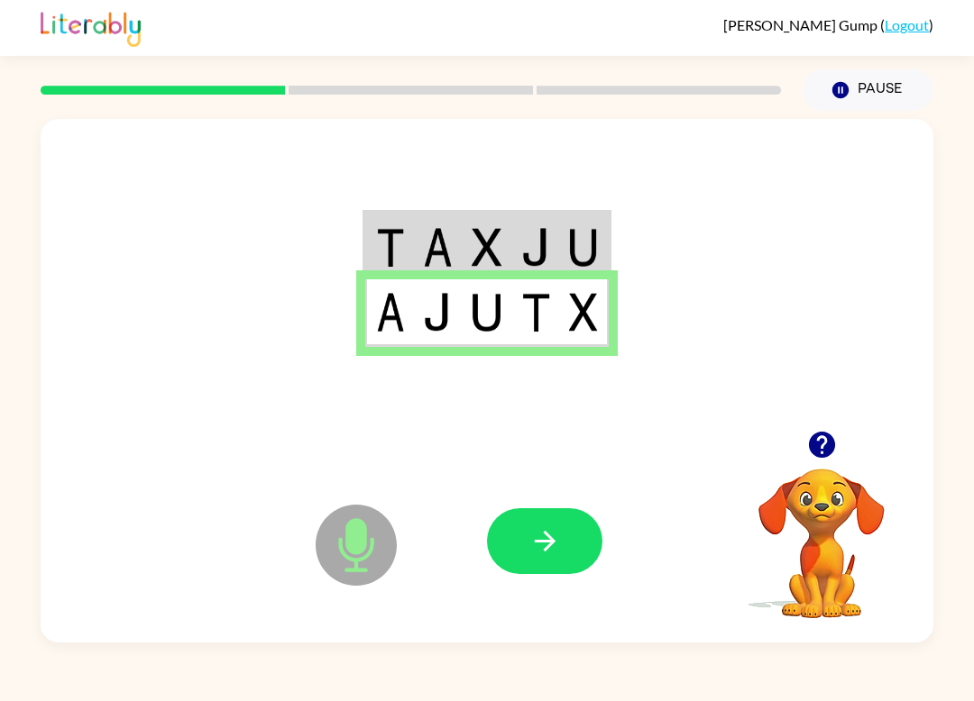
click at [569, 527] on button "button" at bounding box center [544, 541] width 115 height 66
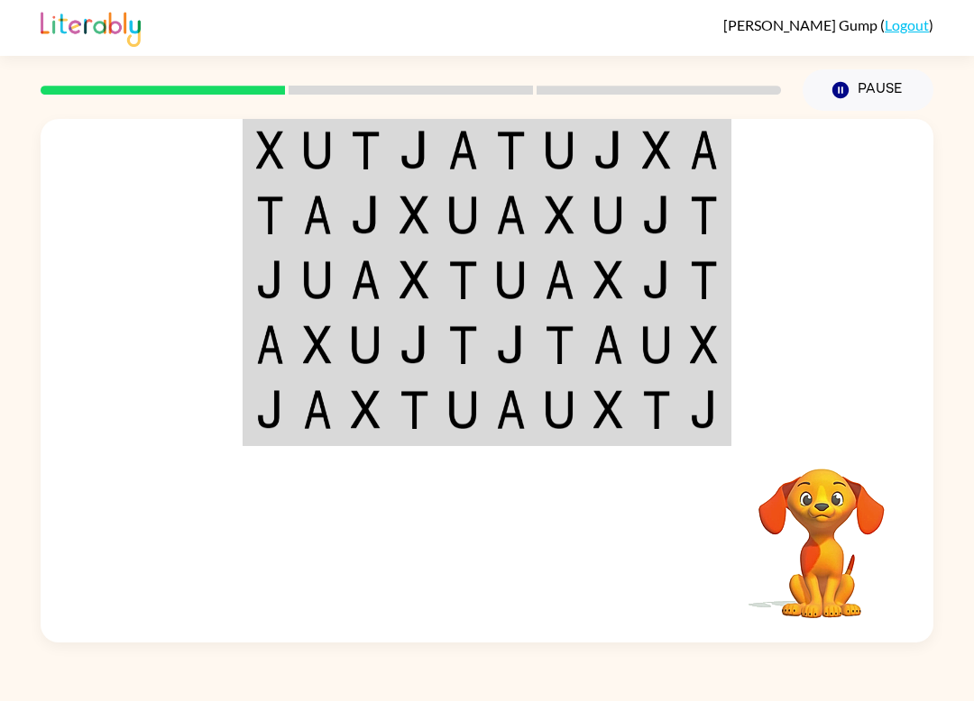
click at [712, 136] on img at bounding box center [704, 150] width 28 height 39
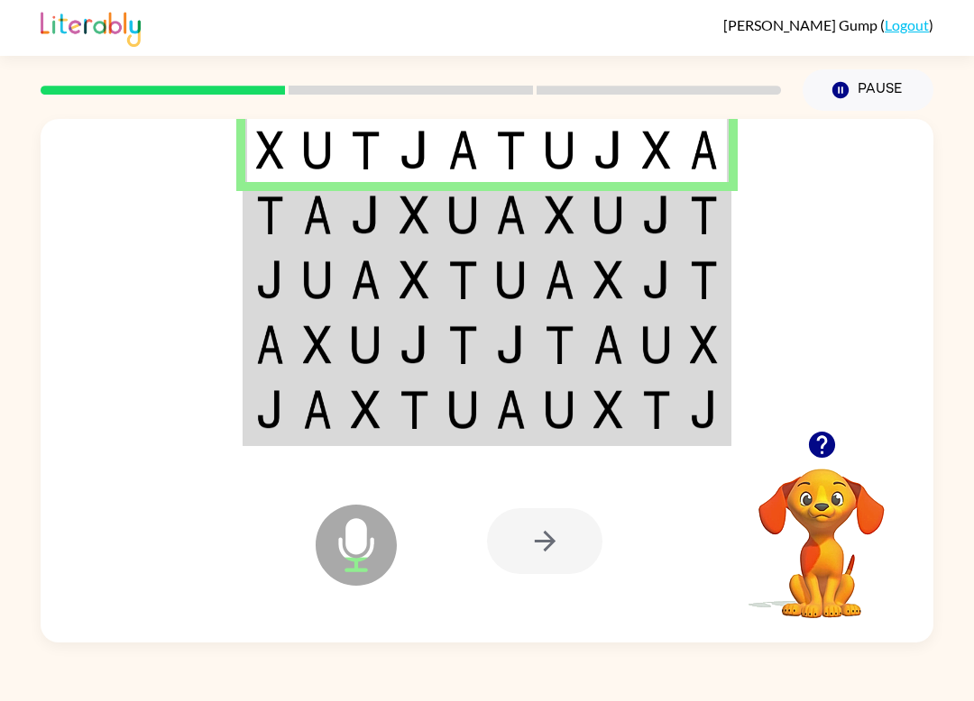
click at [658, 133] on img at bounding box center [657, 150] width 30 height 39
click at [662, 219] on img at bounding box center [657, 215] width 30 height 39
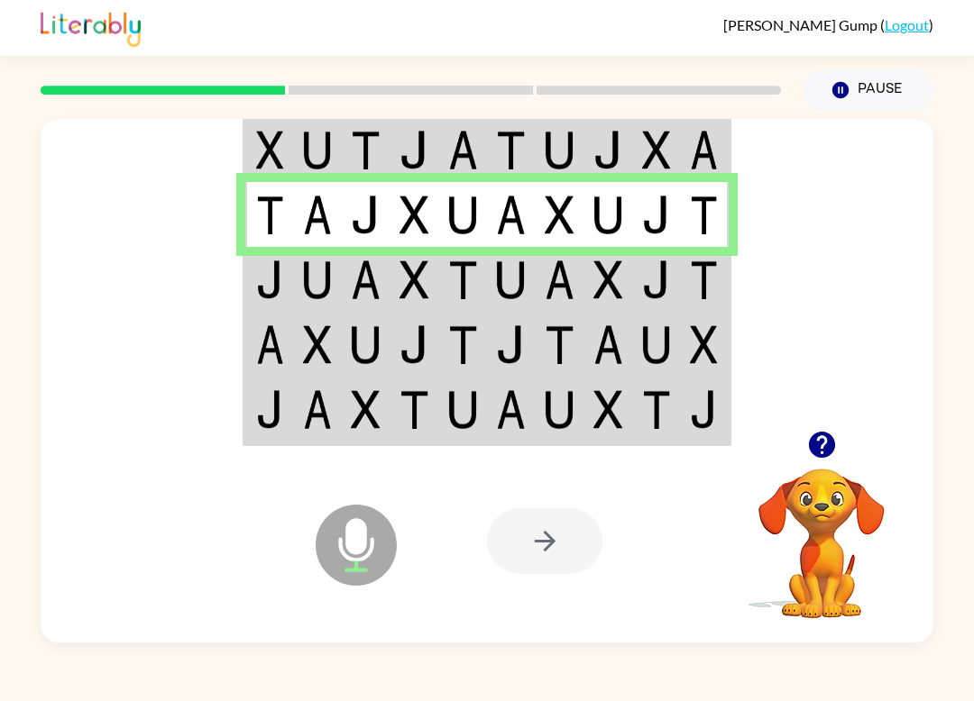
click at [523, 296] on img at bounding box center [511, 280] width 30 height 39
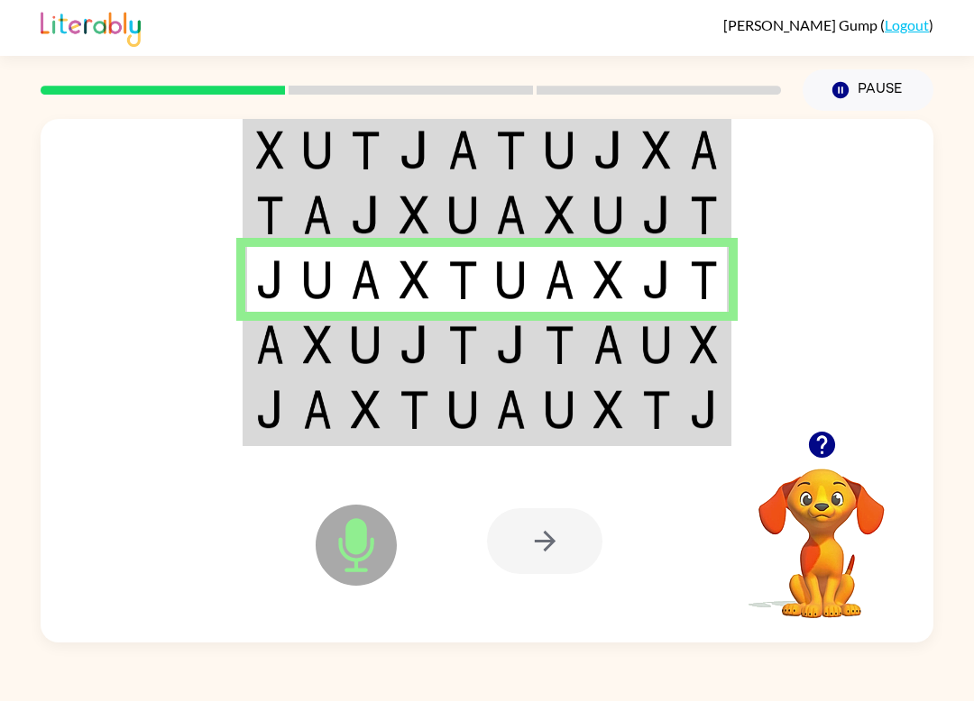
click at [445, 342] on td at bounding box center [462, 344] width 49 height 65
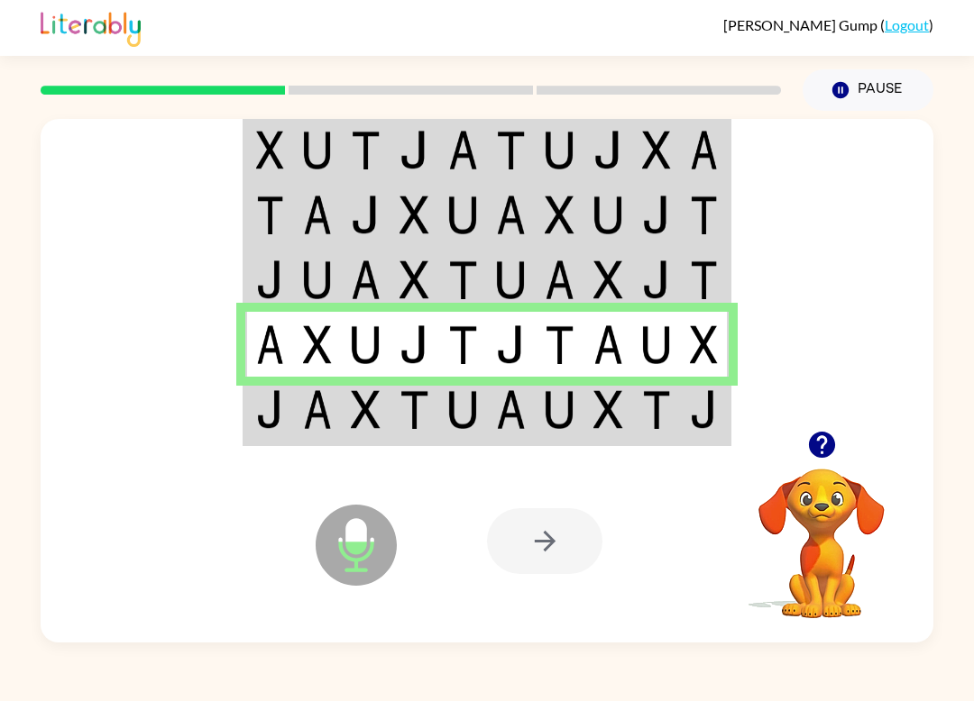
click at [573, 399] on img at bounding box center [560, 409] width 30 height 39
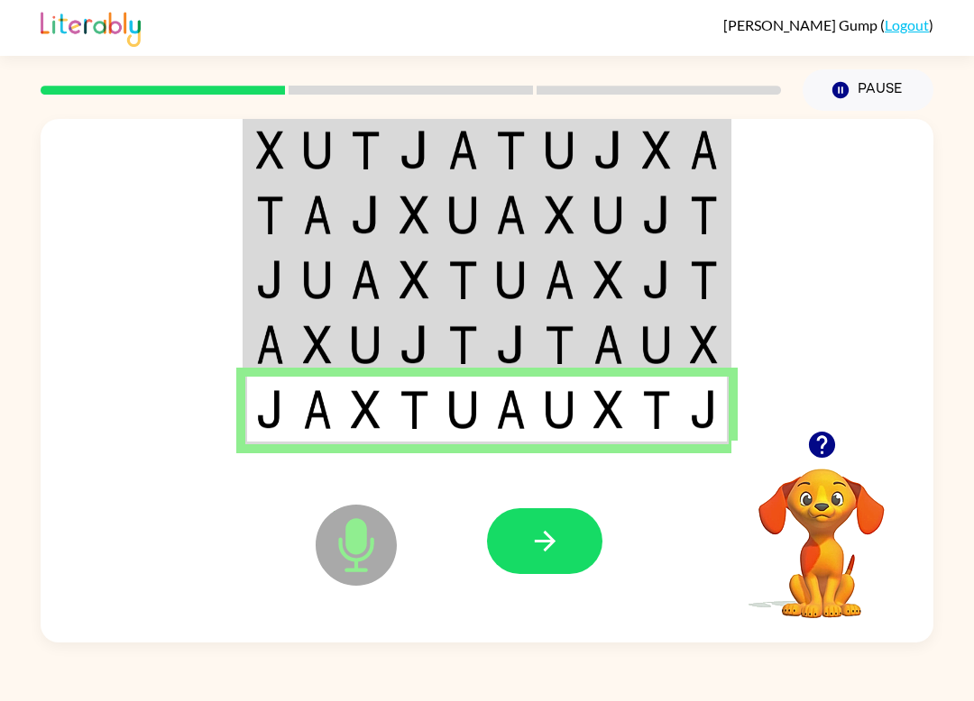
click at [582, 502] on div at bounding box center [620, 541] width 266 height 203
click at [567, 568] on button "button" at bounding box center [544, 541] width 115 height 66
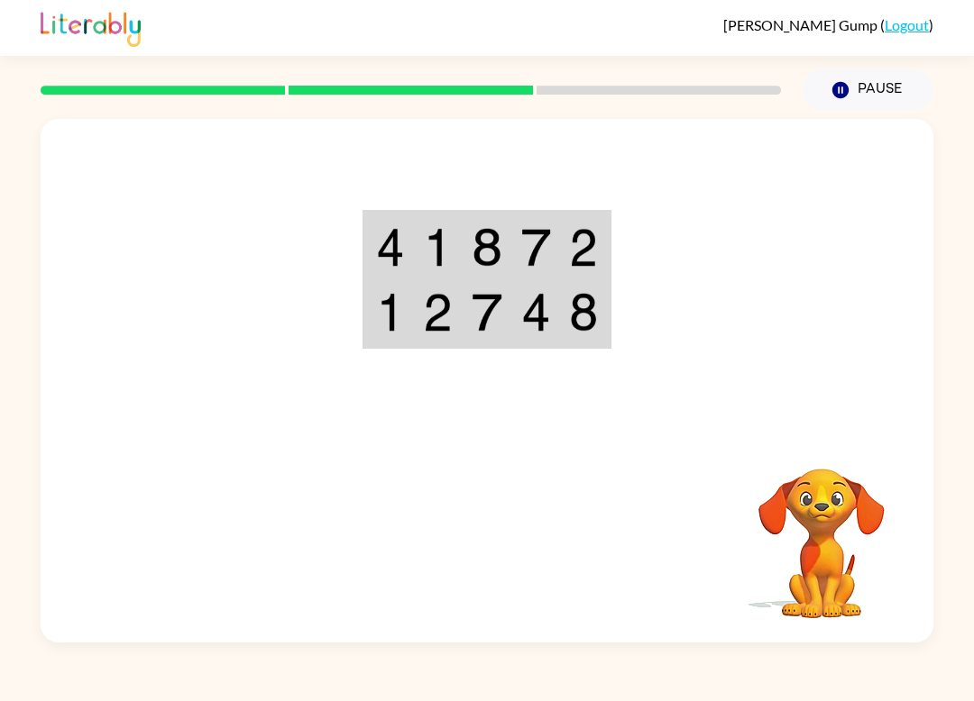
click at [591, 250] on img at bounding box center [583, 247] width 28 height 39
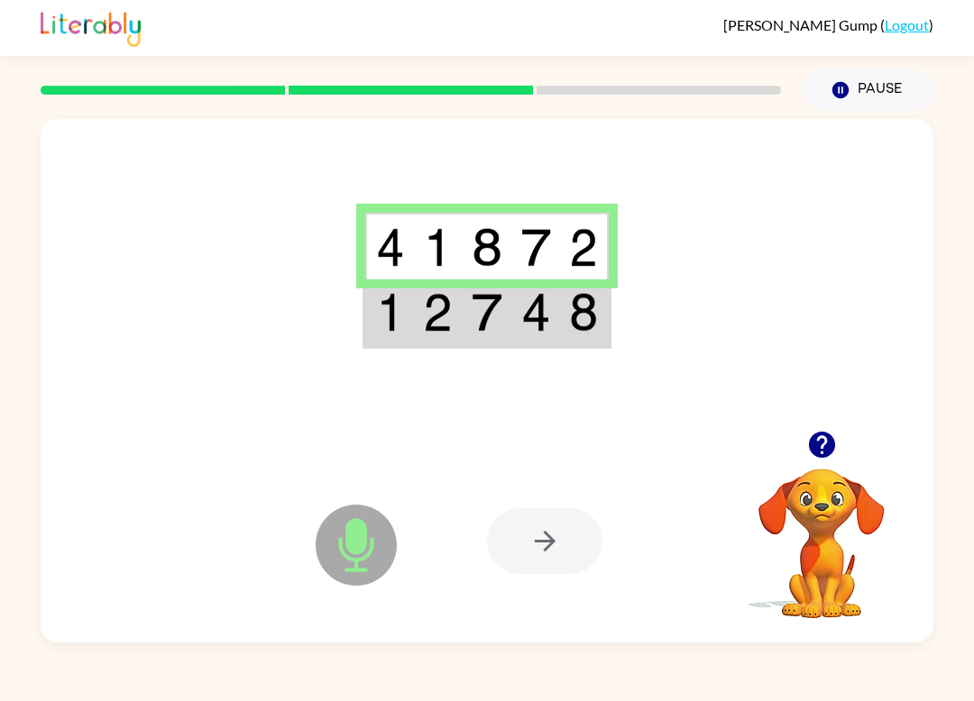
click at [588, 314] on img at bounding box center [583, 312] width 28 height 39
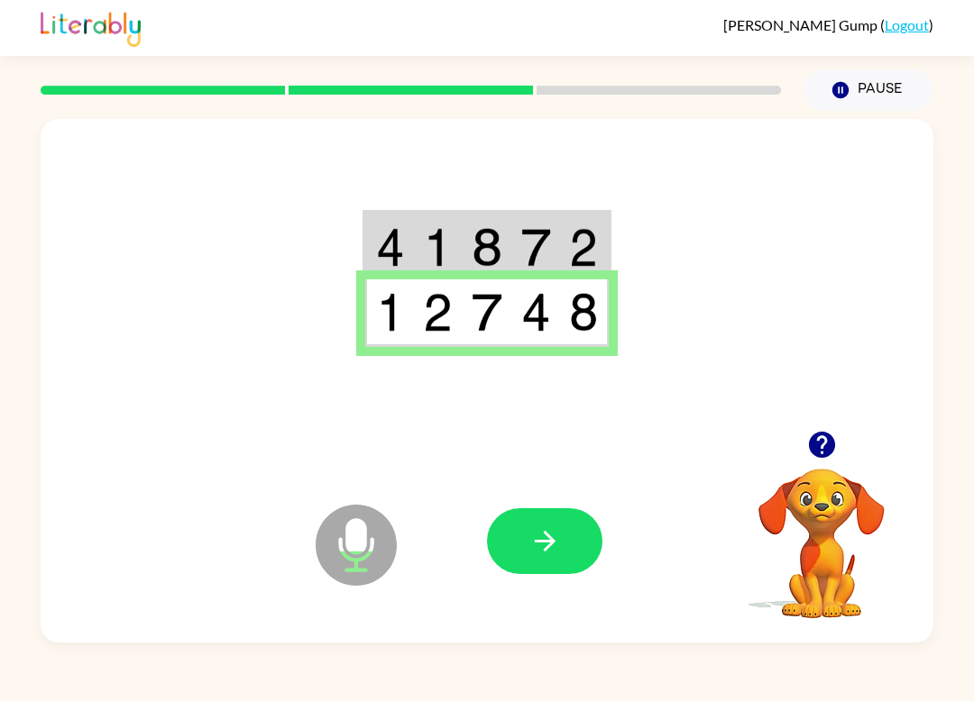
click at [970, 2] on div "Everly Gump ( Logout )" at bounding box center [487, 28] width 974 height 56
click at [585, 558] on button "button" at bounding box center [544, 541] width 115 height 66
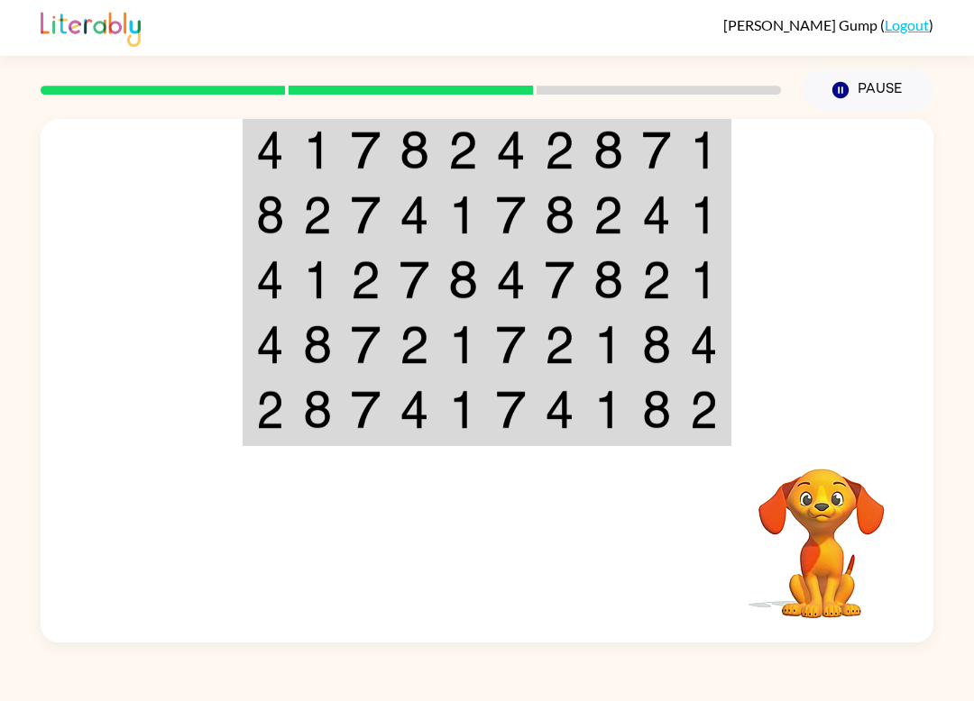
click at [710, 165] on img at bounding box center [704, 150] width 28 height 39
click at [700, 151] on img at bounding box center [704, 150] width 28 height 39
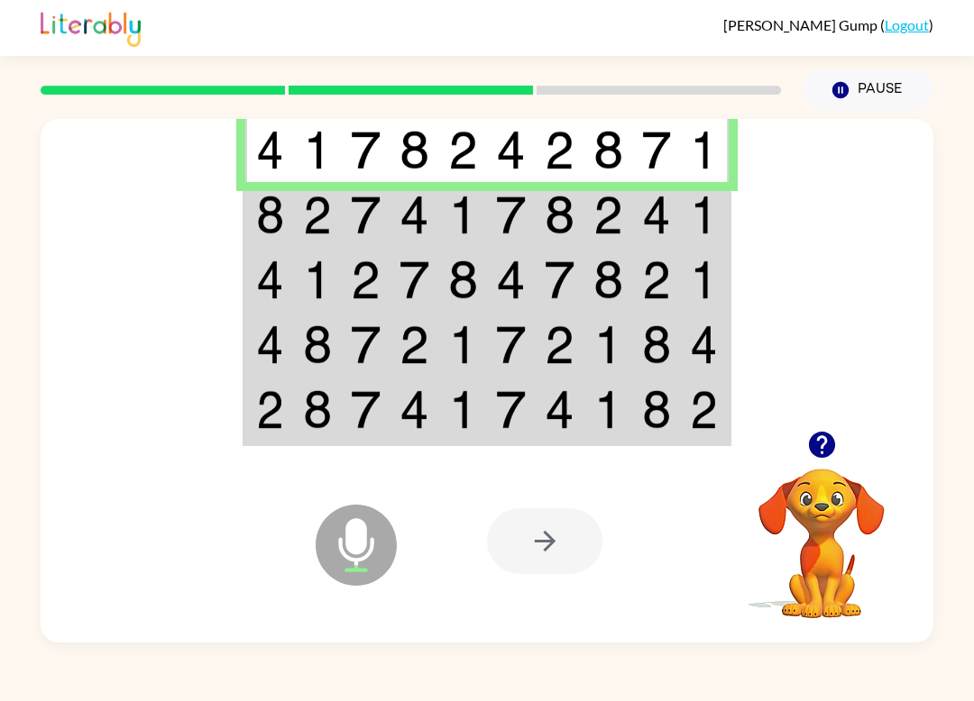
click at [518, 238] on td at bounding box center [511, 214] width 49 height 65
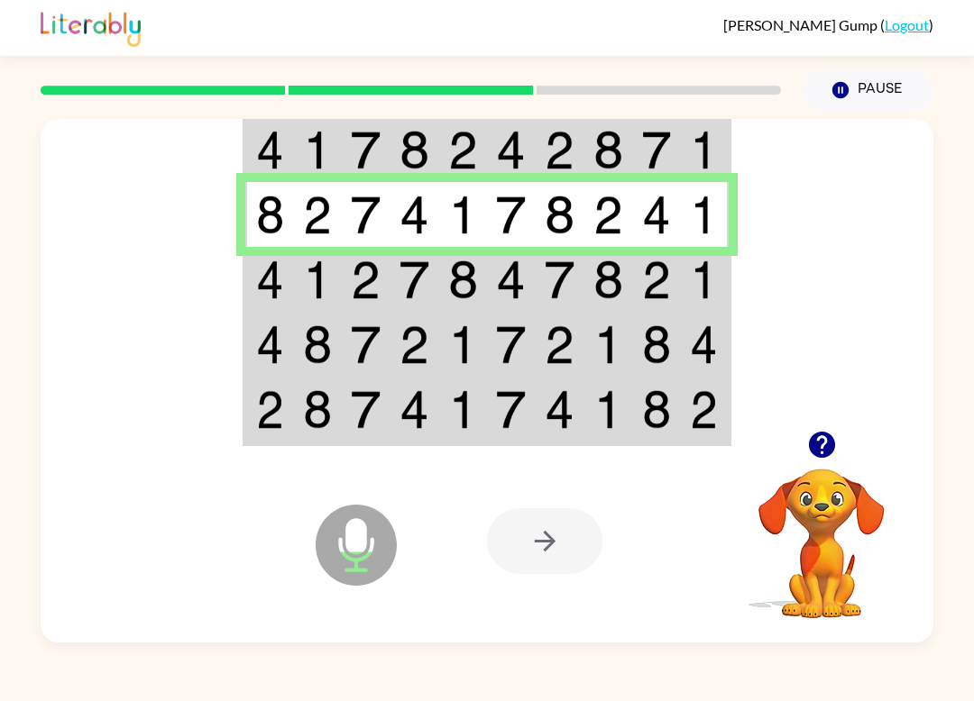
click at [342, 261] on td at bounding box center [366, 279] width 49 height 65
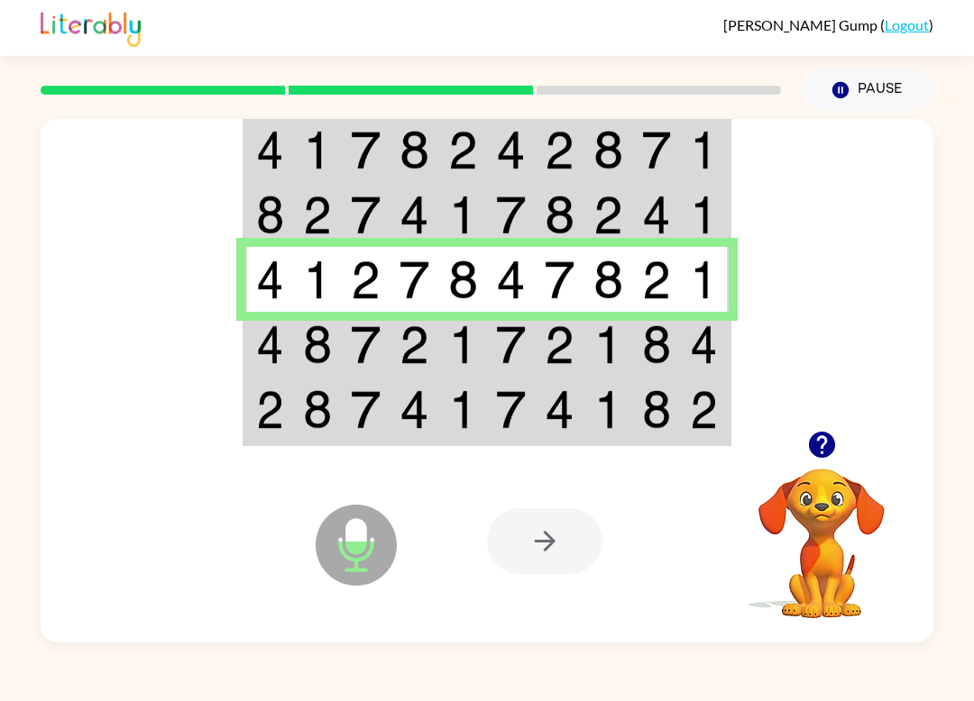
click at [545, 371] on td at bounding box center [560, 344] width 49 height 65
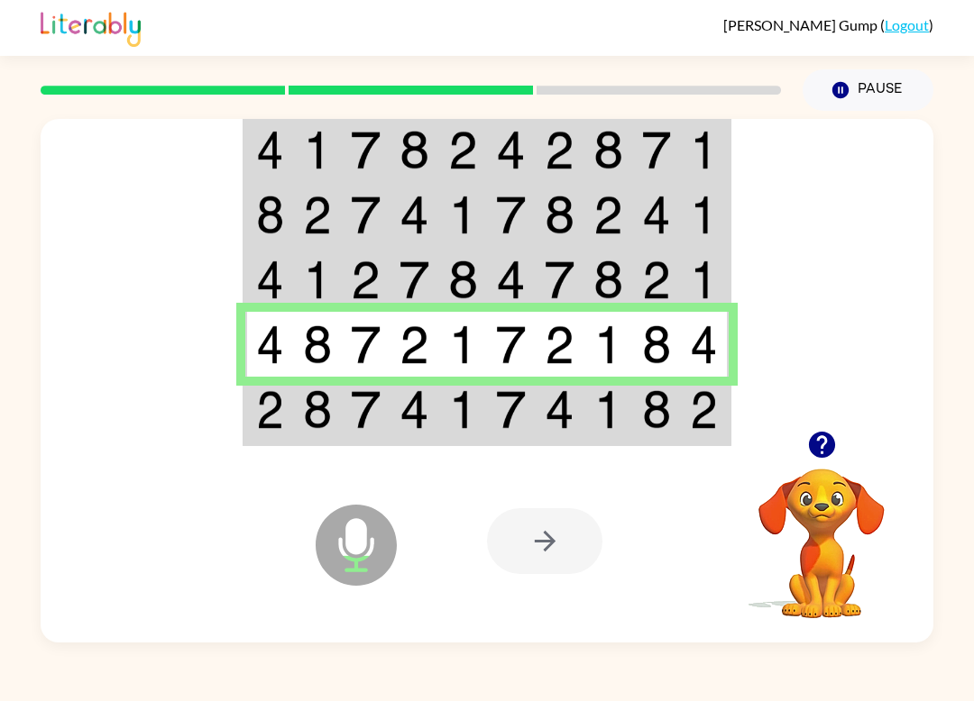
click at [716, 435] on td at bounding box center [705, 411] width 49 height 68
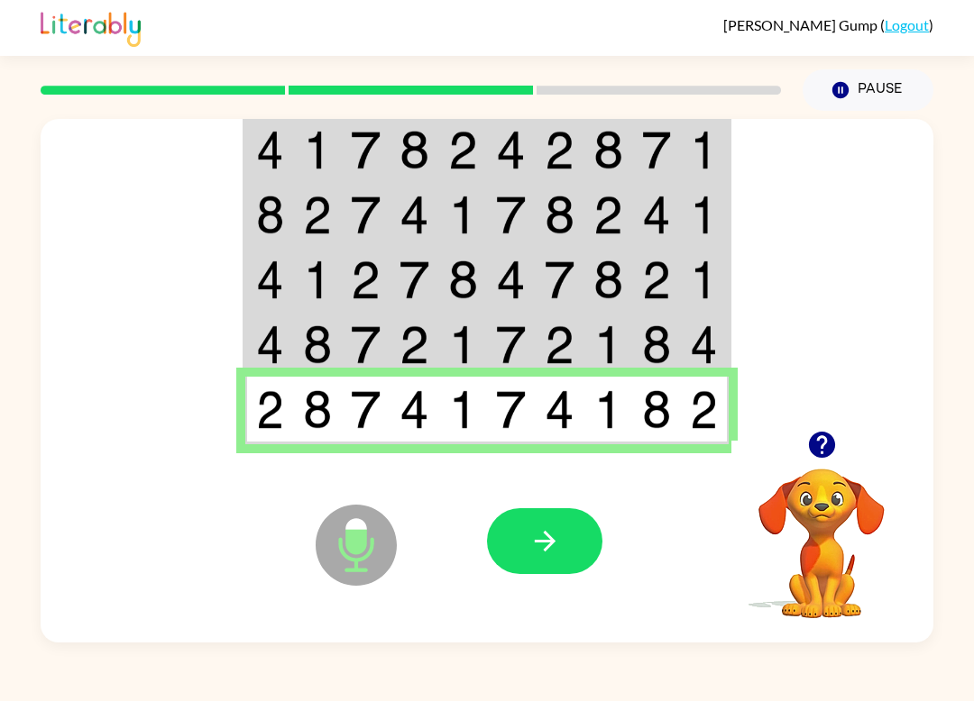
click at [536, 556] on icon "button" at bounding box center [545, 542] width 32 height 32
